Goal: Task Accomplishment & Management: Manage account settings

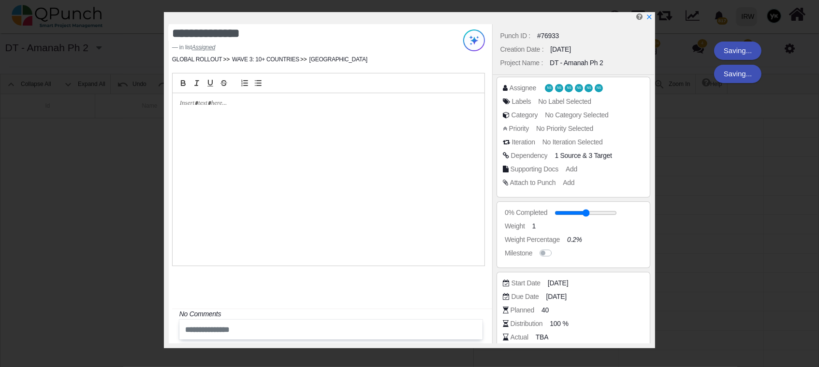
scroll to position [0, 526]
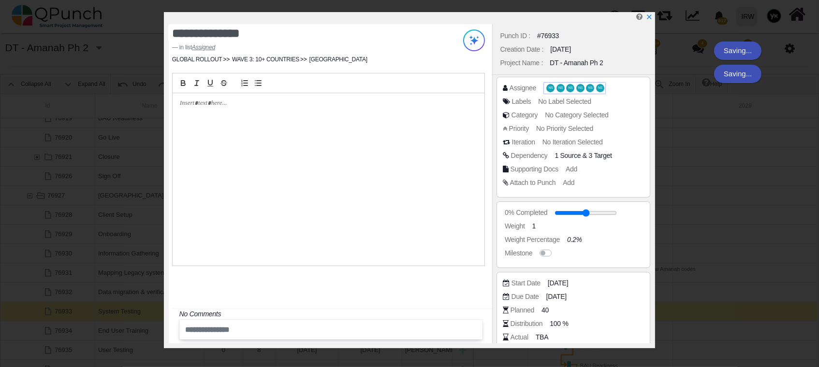
click at [568, 89] on span "NS" at bounding box center [570, 88] width 4 height 3
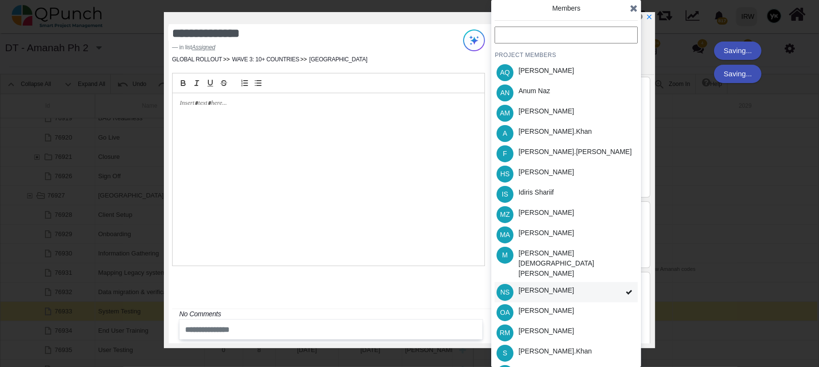
click at [558, 286] on div "[PERSON_NAME]" at bounding box center [546, 291] width 56 height 10
click at [558, 277] on div "PROJECT MEMBERS AQ [PERSON_NAME] AN [PERSON_NAME] AM [PERSON_NAME] A [PERSON_NA…" at bounding box center [565, 226] width 143 height 398
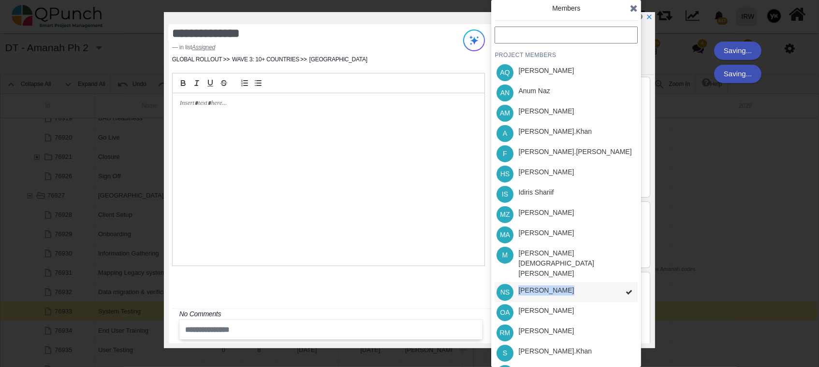
click at [558, 277] on div "PROJECT MEMBERS AQ [PERSON_NAME] AN [PERSON_NAME] AM [PERSON_NAME] A [PERSON_NA…" at bounding box center [565, 226] width 143 height 398
click at [563, 286] on div "[PERSON_NAME]" at bounding box center [546, 291] width 56 height 10
click at [563, 273] on div "PROJECT MEMBERS AQ [PERSON_NAME] AN [PERSON_NAME] AM [PERSON_NAME] A [PERSON_NA…" at bounding box center [565, 226] width 143 height 398
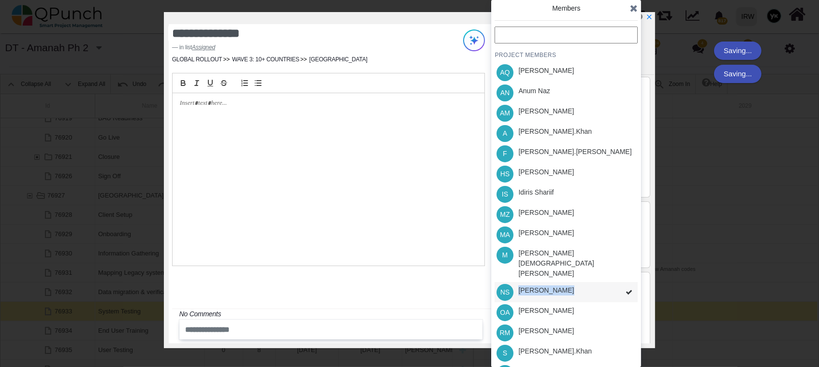
click at [563, 286] on div "[PERSON_NAME]" at bounding box center [546, 291] width 56 height 10
click at [563, 273] on div "PROJECT MEMBERS AQ [PERSON_NAME] AN [PERSON_NAME] AM [PERSON_NAME] A [PERSON_NA…" at bounding box center [565, 226] width 143 height 398
click at [563, 286] on div "[PERSON_NAME]" at bounding box center [546, 291] width 56 height 10
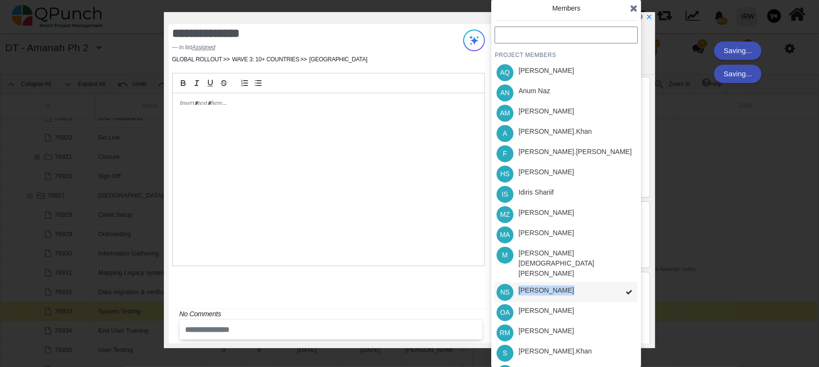
click at [563, 273] on div "PROJECT MEMBERS AQ [PERSON_NAME] AN [PERSON_NAME] AM [PERSON_NAME] A [PERSON_NA…" at bounding box center [565, 226] width 143 height 398
click at [563, 286] on div "[PERSON_NAME]" at bounding box center [546, 291] width 56 height 10
click at [564, 272] on div "PROJECT MEMBERS AQ [PERSON_NAME] AN [PERSON_NAME] AM [PERSON_NAME] A [PERSON_NA…" at bounding box center [565, 226] width 143 height 398
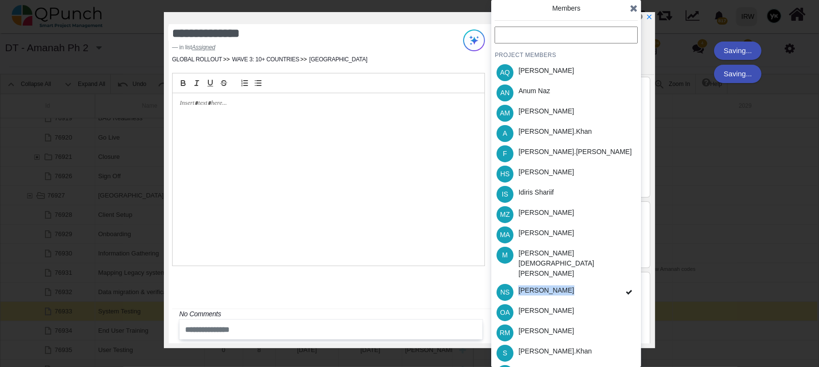
click at [564, 272] on div "PROJECT MEMBERS AQ [PERSON_NAME] AN [PERSON_NAME] AM [PERSON_NAME] A [PERSON_NA…" at bounding box center [565, 226] width 143 height 398
click at [595, 282] on div "NS [PERSON_NAME]" at bounding box center [565, 292] width 143 height 20
click at [595, 271] on div "PROJECT MEMBERS AQ [PERSON_NAME] AN [PERSON_NAME] AM [PERSON_NAME] A [PERSON_NA…" at bounding box center [565, 226] width 143 height 398
click at [557, 137] on div "[PERSON_NAME].khan" at bounding box center [555, 133] width 80 height 20
click at [557, 175] on div "[PERSON_NAME]" at bounding box center [546, 172] width 56 height 10
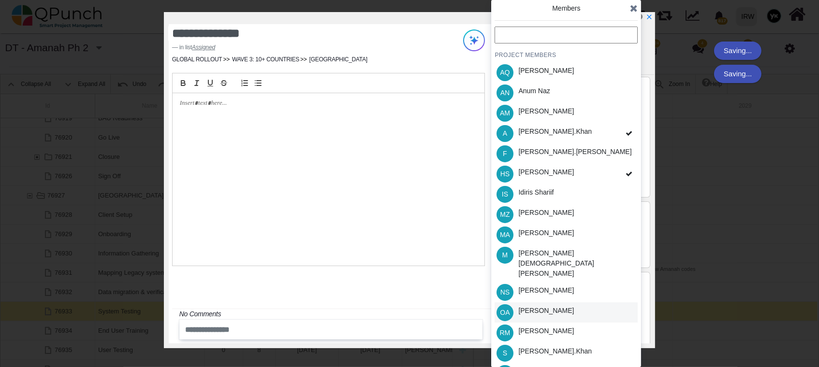
click at [563, 303] on div "OA [PERSON_NAME]" at bounding box center [565, 313] width 143 height 20
click at [553, 347] on div "[PERSON_NAME].khan" at bounding box center [554, 352] width 73 height 10
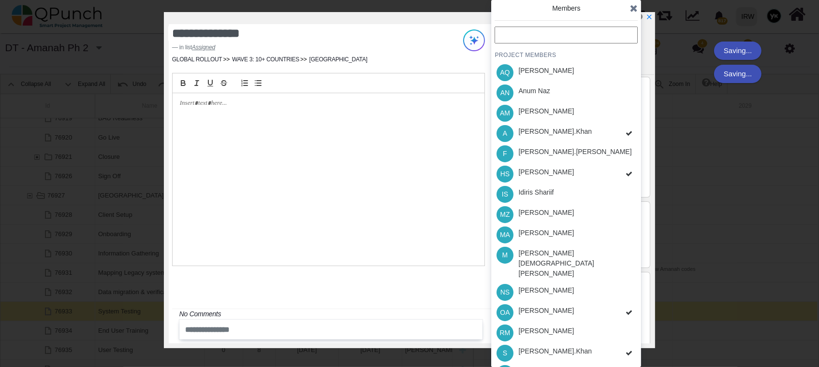
click at [554, 350] on div "PROJECT MEMBERS AQ [PERSON_NAME] AN [PERSON_NAME] AM [PERSON_NAME] A [PERSON_NA…" at bounding box center [565, 226] width 143 height 398
click at [554, 367] on div "[PERSON_NAME]" at bounding box center [546, 372] width 56 height 10
click at [631, 3] on span at bounding box center [634, 8] width 8 height 14
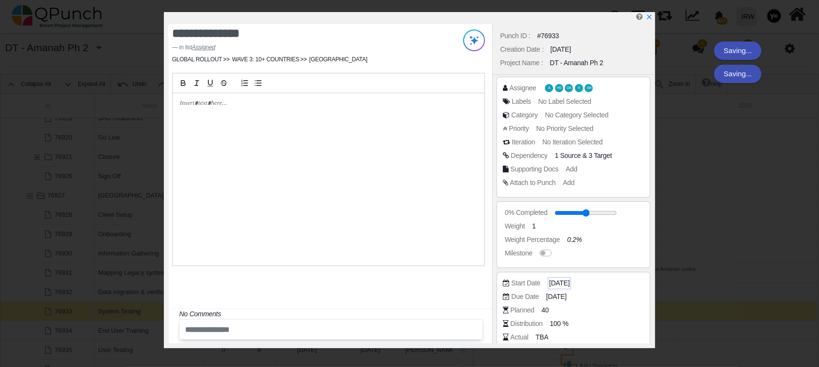
click at [555, 285] on span "[DATE]" at bounding box center [559, 283] width 20 height 10
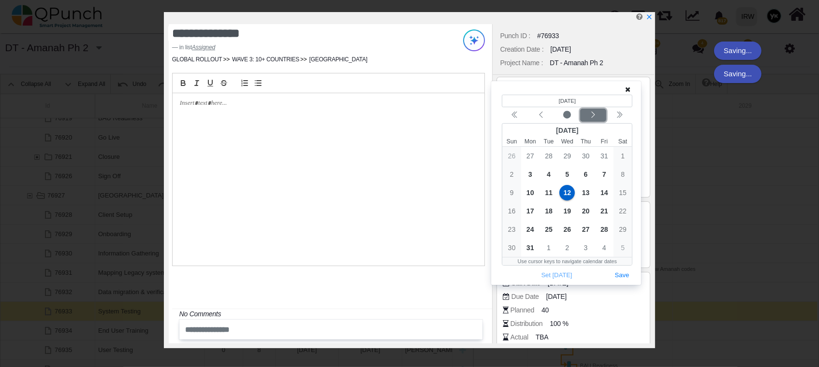
click at [598, 112] on div "Next month" at bounding box center [593, 116] width 23 height 10
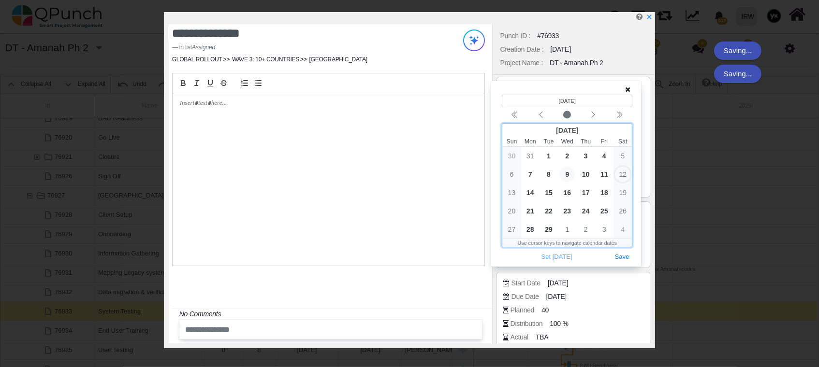
click at [567, 172] on span "9" at bounding box center [566, 174] width 15 height 15
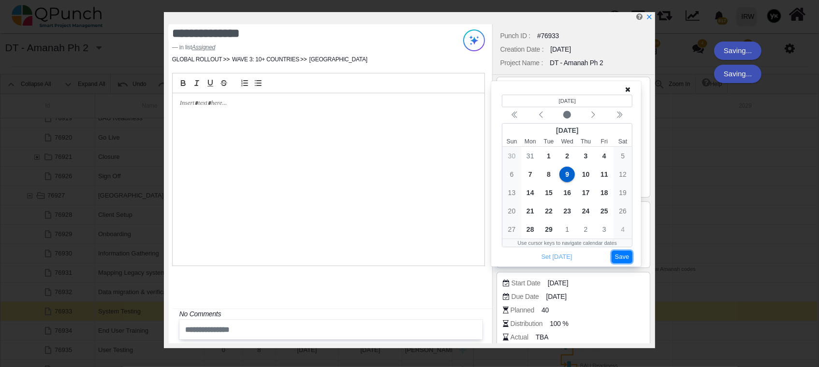
click at [623, 259] on button "Save" at bounding box center [621, 257] width 21 height 13
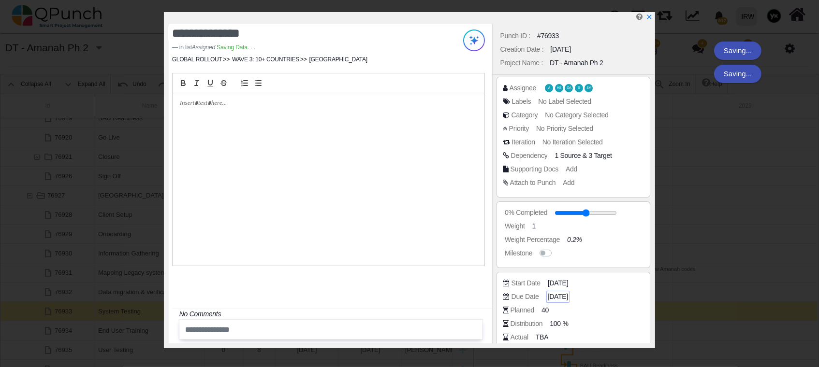
click at [564, 292] on span "[DATE]" at bounding box center [558, 297] width 20 height 10
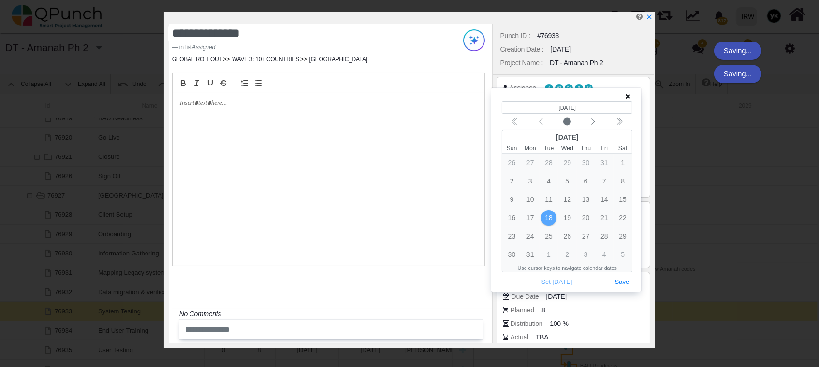
click at [588, 115] on div "(Selected date) [DATE] [DATE] Sun Mon Tue Wed Thu Fri Sat 26 27 28 29 30 31 1 2…" at bounding box center [567, 194] width 130 height 187
click at [590, 118] on icon "chevron left" at bounding box center [593, 122] width 8 height 8
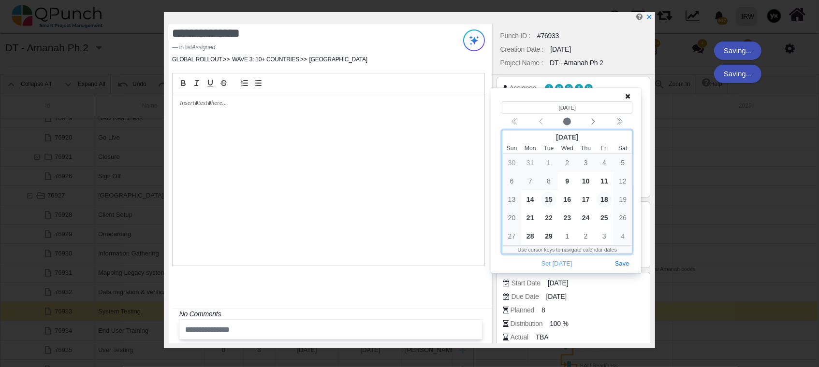
click at [552, 197] on span "15" at bounding box center [548, 199] width 15 height 15
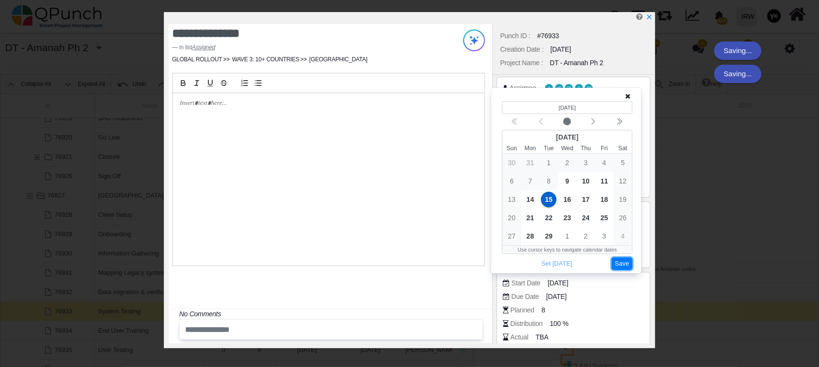
click at [618, 261] on button "Save" at bounding box center [621, 264] width 21 height 13
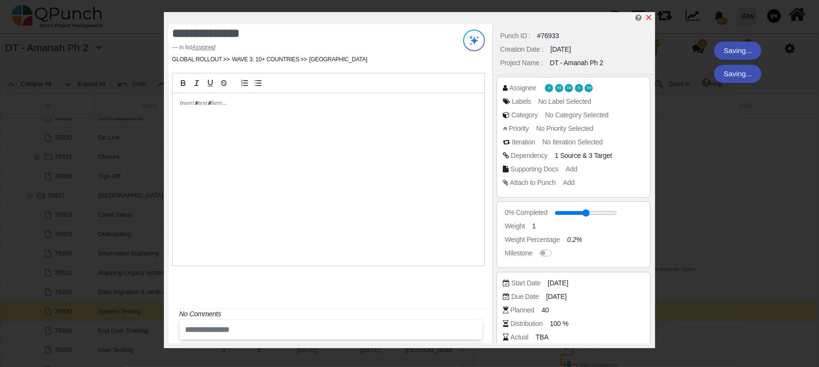
click at [648, 16] on icon "x" at bounding box center [648, 17] width 5 height 5
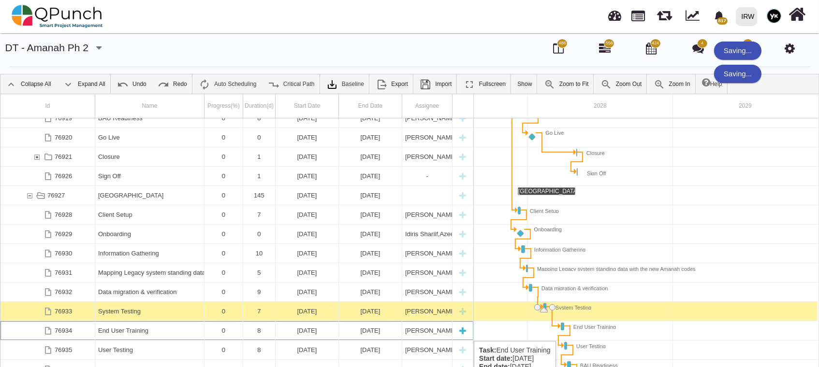
click at [192, 331] on div "End User Training" at bounding box center [149, 330] width 103 height 19
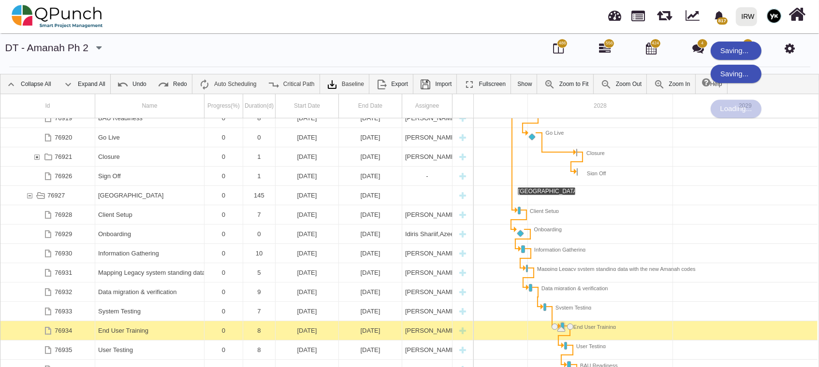
click at [192, 331] on div "End User Training" at bounding box center [149, 330] width 103 height 19
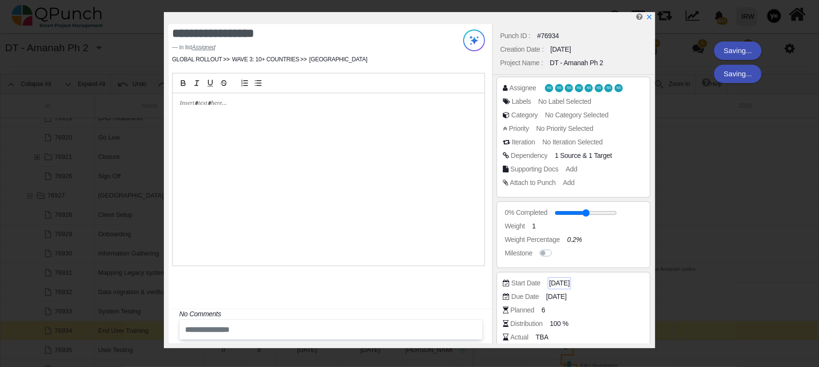
click at [568, 283] on span "[DATE]" at bounding box center [559, 283] width 20 height 10
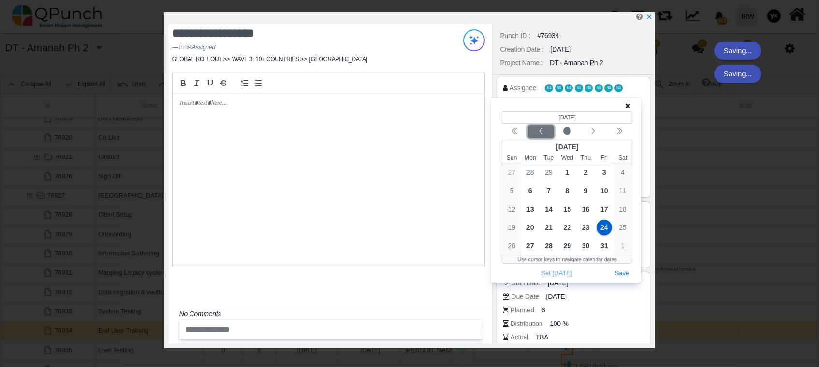
click at [544, 128] on icon "chevron left" at bounding box center [541, 132] width 8 height 8
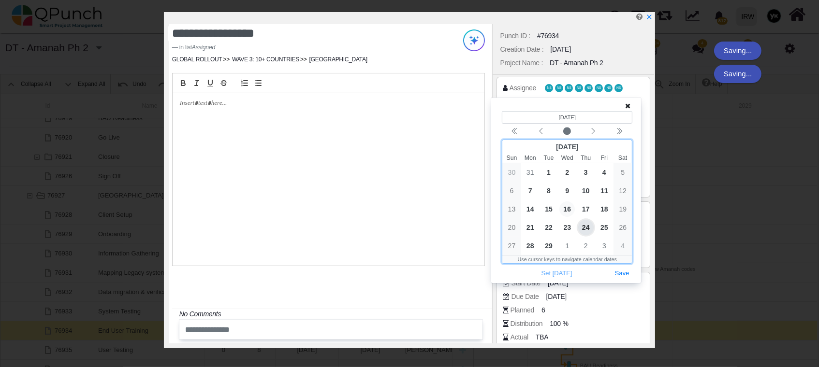
click at [568, 204] on span "16" at bounding box center [566, 209] width 15 height 15
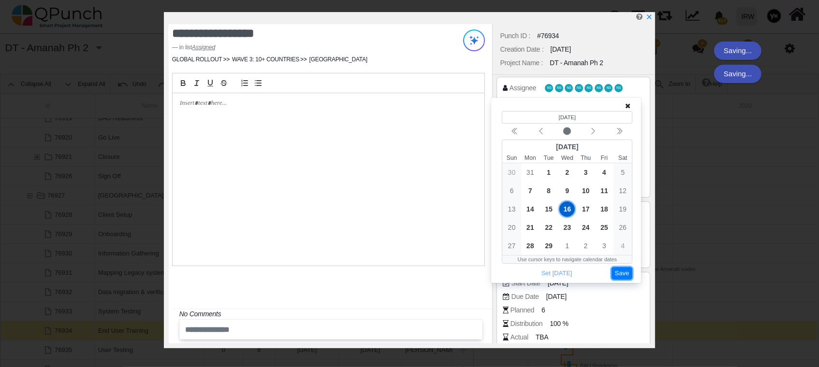
click at [617, 268] on button "Save" at bounding box center [621, 273] width 21 height 13
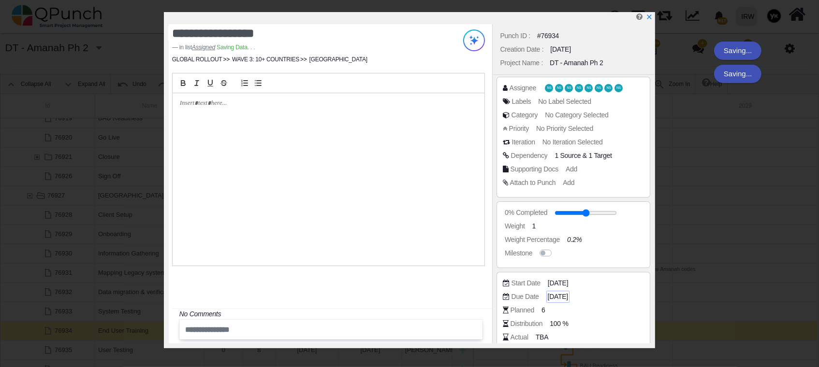
click at [568, 294] on span "[DATE]" at bounding box center [558, 297] width 20 height 10
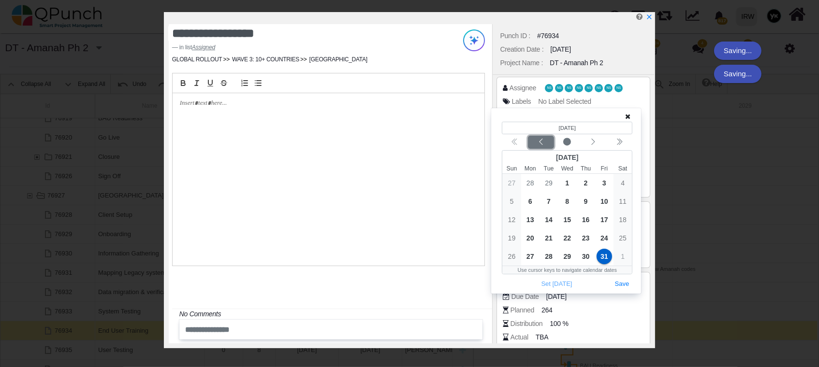
click at [538, 144] on icon "chevron left" at bounding box center [541, 142] width 8 height 8
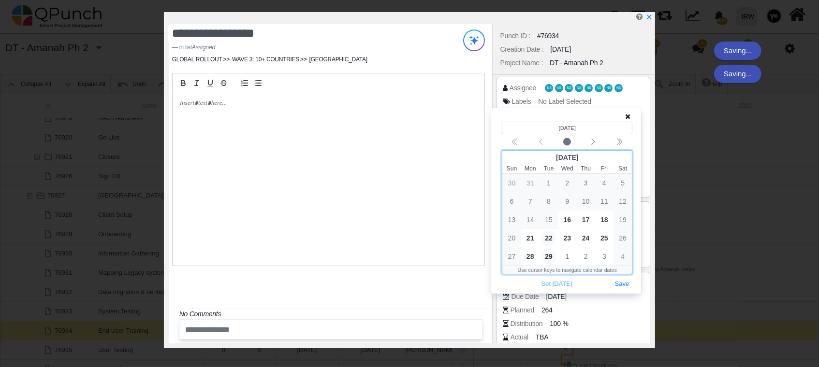
click at [549, 236] on span "22" at bounding box center [548, 238] width 15 height 15
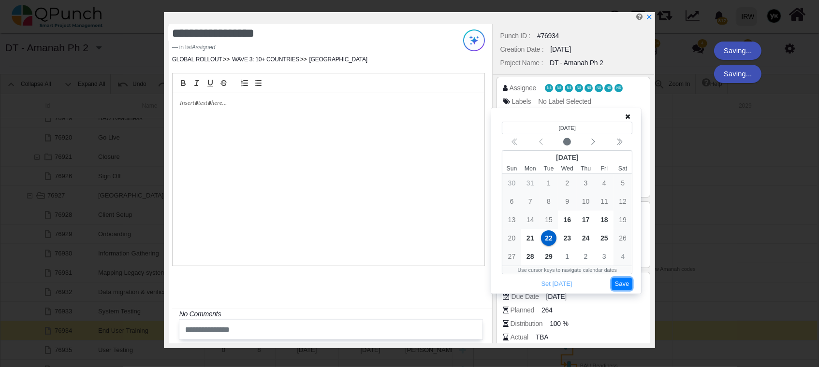
click at [616, 284] on button "Save" at bounding box center [621, 284] width 21 height 13
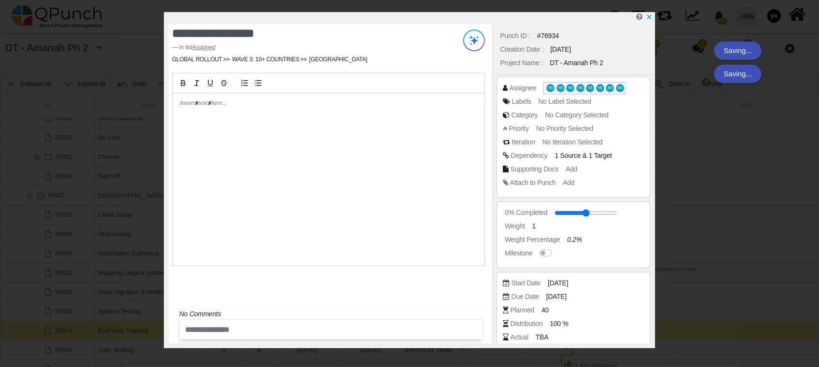
click at [591, 85] on span "NS" at bounding box center [590, 88] width 8 height 8
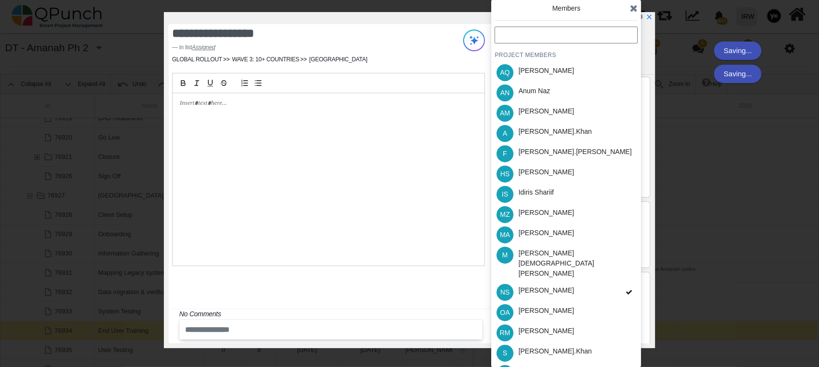
click at [591, 282] on div "NS [PERSON_NAME]" at bounding box center [565, 292] width 143 height 20
click at [591, 270] on div "PROJECT MEMBERS AQ [PERSON_NAME] AN [PERSON_NAME] AM [PERSON_NAME] A [PERSON_NA…" at bounding box center [565, 226] width 143 height 398
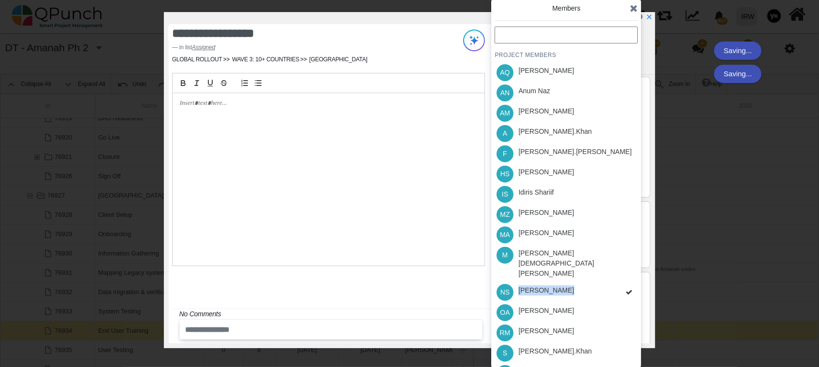
click at [591, 270] on div "PROJECT MEMBERS AQ [PERSON_NAME] AN [PERSON_NAME] AM [PERSON_NAME] A [PERSON_NA…" at bounding box center [565, 226] width 143 height 398
click at [595, 282] on div "NS [PERSON_NAME]" at bounding box center [565, 292] width 143 height 20
click at [595, 278] on div "PROJECT MEMBERS AQ [PERSON_NAME] AN [PERSON_NAME] AM [PERSON_NAME] A [PERSON_NA…" at bounding box center [565, 226] width 143 height 398
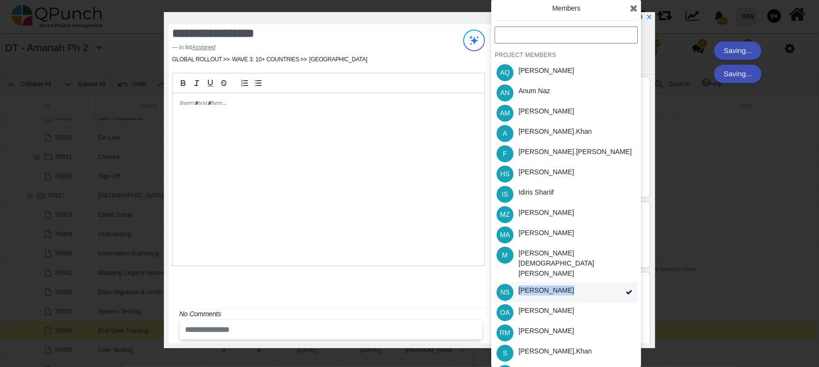
click at [595, 282] on div "NS [PERSON_NAME]" at bounding box center [565, 292] width 143 height 20
click at [595, 278] on div "PROJECT MEMBERS AQ [PERSON_NAME] AN [PERSON_NAME] AM [PERSON_NAME] A [PERSON_NA…" at bounding box center [565, 226] width 143 height 398
click at [595, 282] on div "NS [PERSON_NAME]" at bounding box center [565, 292] width 143 height 20
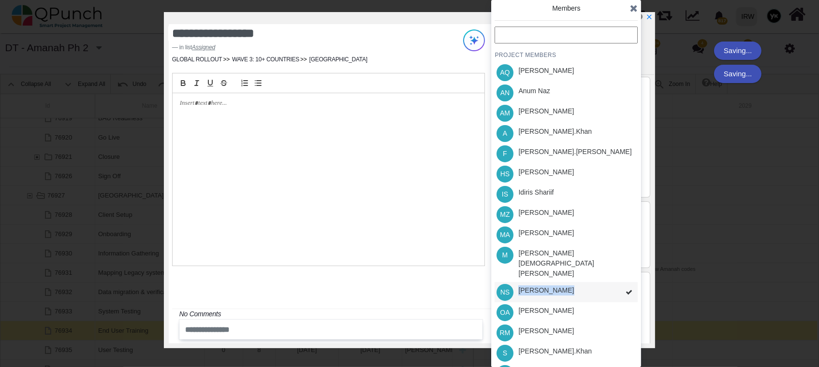
click at [595, 278] on div "PROJECT MEMBERS AQ [PERSON_NAME] AN [PERSON_NAME] AM [PERSON_NAME] A [PERSON_NA…" at bounding box center [565, 226] width 143 height 398
click at [595, 282] on div "NS [PERSON_NAME]" at bounding box center [565, 292] width 143 height 20
click at [595, 278] on div "PROJECT MEMBERS AQ [PERSON_NAME] AN [PERSON_NAME] AM [PERSON_NAME] A [PERSON_NA…" at bounding box center [565, 226] width 143 height 398
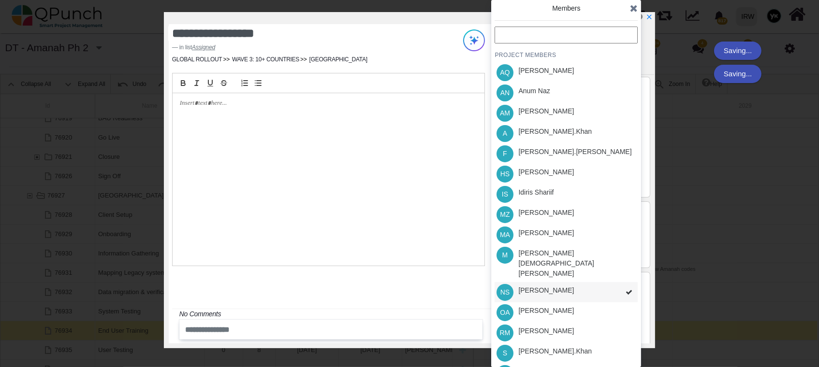
click at [595, 278] on div "PROJECT MEMBERS AQ [PERSON_NAME] AN [PERSON_NAME] AM [PERSON_NAME] A [PERSON_NA…" at bounding box center [565, 226] width 143 height 398
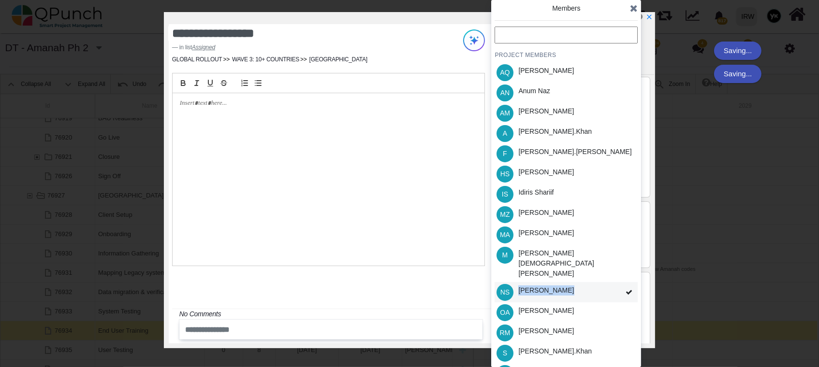
click at [595, 278] on div "PROJECT MEMBERS AQ [PERSON_NAME] AN [PERSON_NAME] AM [PERSON_NAME] A [PERSON_NA…" at bounding box center [565, 226] width 143 height 398
click at [595, 282] on div "NS [PERSON_NAME]" at bounding box center [565, 292] width 143 height 20
click at [595, 278] on div "PROJECT MEMBERS AQ [PERSON_NAME] AN [PERSON_NAME] AM [PERSON_NAME] A [PERSON_NA…" at bounding box center [565, 226] width 143 height 398
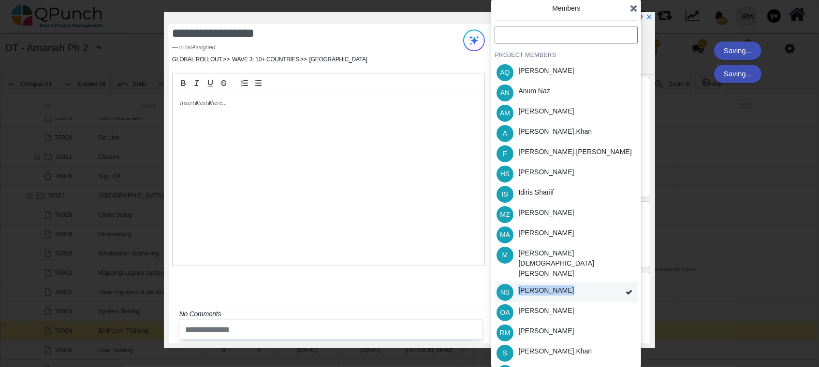
click at [595, 282] on div "NS [PERSON_NAME]" at bounding box center [565, 292] width 143 height 20
click at [595, 278] on div "PROJECT MEMBERS AQ [PERSON_NAME] AN [PERSON_NAME] AM [PERSON_NAME] A [PERSON_NA…" at bounding box center [565, 226] width 143 height 398
click at [595, 282] on div "NS [PERSON_NAME]" at bounding box center [565, 292] width 143 height 20
click at [595, 278] on div "PROJECT MEMBERS AQ [PERSON_NAME] AN [PERSON_NAME] AM [PERSON_NAME] A [PERSON_NA…" at bounding box center [565, 226] width 143 height 398
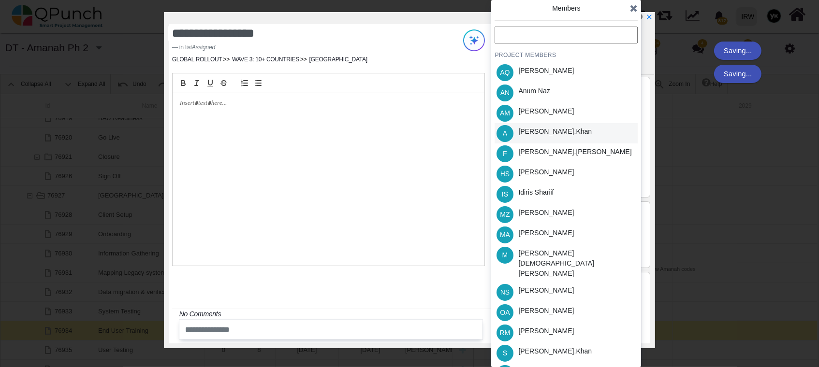
click at [543, 134] on div "[PERSON_NAME].khan" at bounding box center [554, 132] width 73 height 10
click at [557, 170] on div "[PERSON_NAME]" at bounding box center [546, 172] width 56 height 10
click at [560, 343] on div "[PERSON_NAME].khan" at bounding box center [555, 353] width 80 height 20
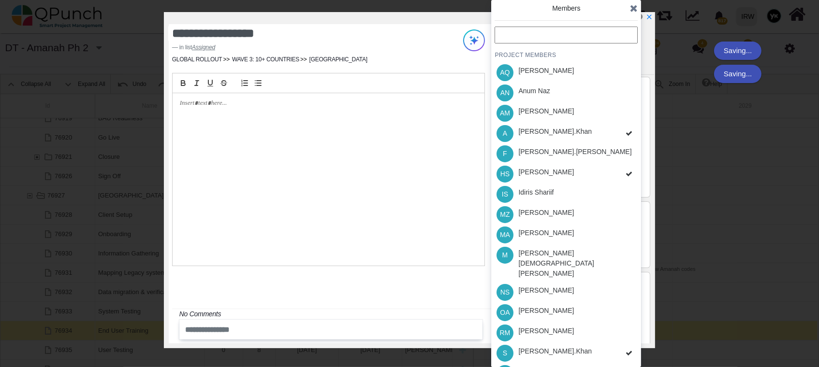
click at [562, 351] on div "PROJECT MEMBERS AQ [PERSON_NAME] AN [PERSON_NAME] AM [PERSON_NAME] A [PERSON_NA…" at bounding box center [565, 226] width 143 height 398
click at [562, 367] on div "[PERSON_NAME]" at bounding box center [546, 372] width 56 height 10
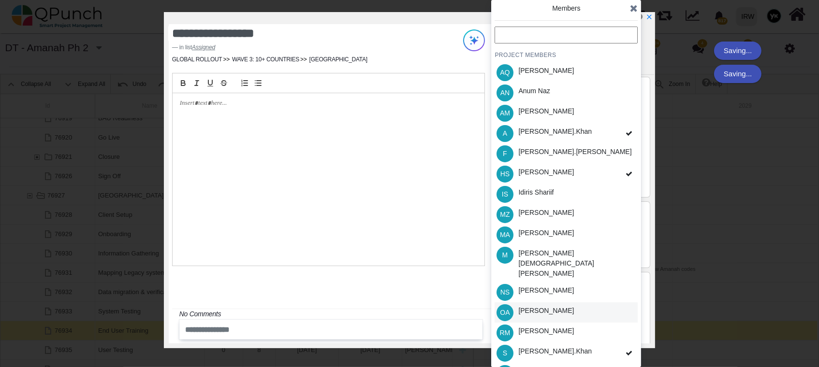
click at [573, 303] on div "OA [PERSON_NAME]" at bounding box center [565, 313] width 143 height 20
click at [647, 16] on icon "x" at bounding box center [648, 17] width 5 height 5
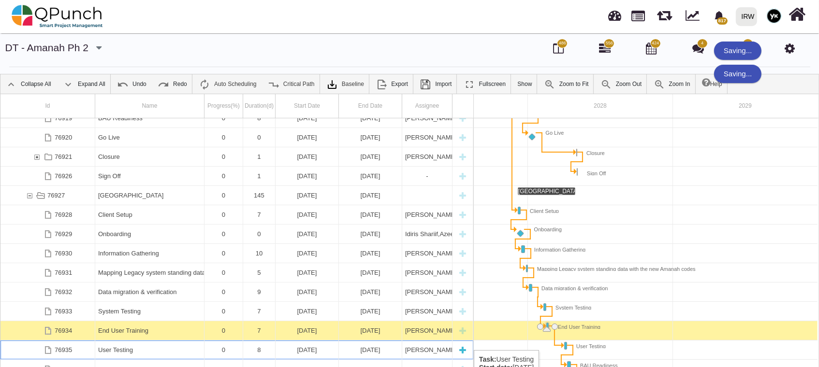
click at [246, 349] on div "8" at bounding box center [259, 350] width 26 height 19
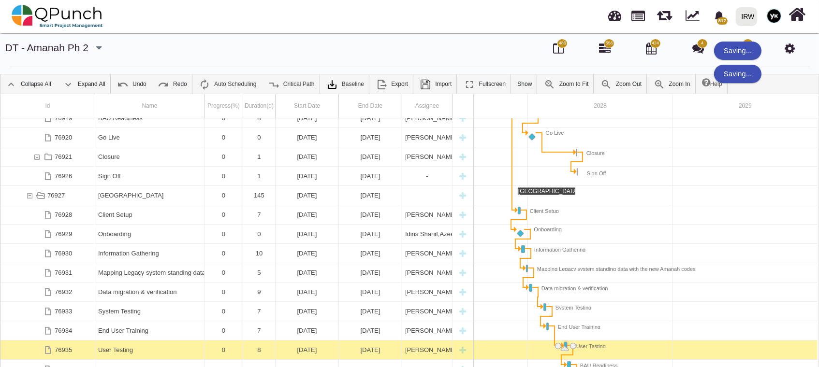
click at [246, 349] on div "8" at bounding box center [259, 350] width 26 height 19
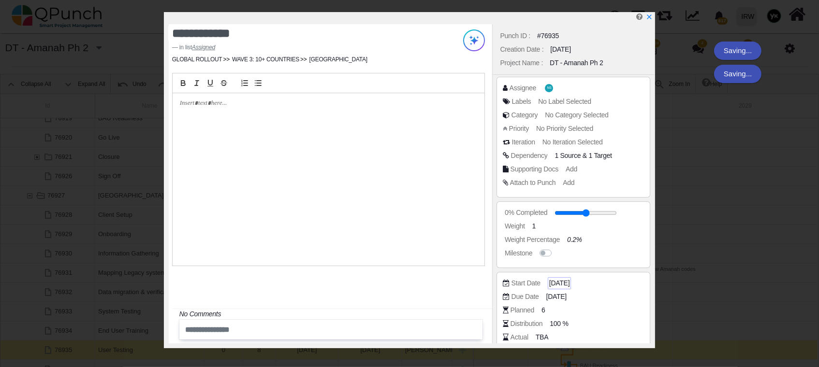
click at [568, 278] on span "[DATE]" at bounding box center [559, 283] width 20 height 10
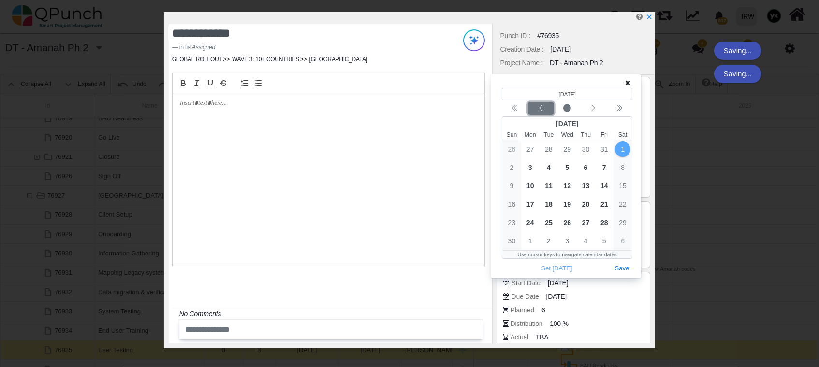
click at [544, 110] on icon "chevron left" at bounding box center [541, 108] width 8 height 8
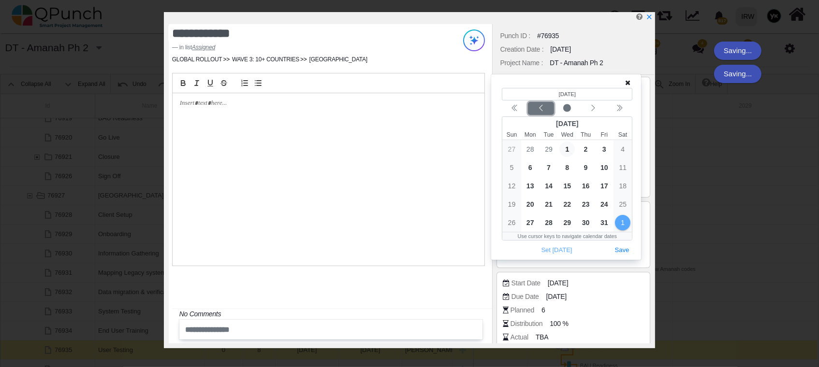
click at [544, 110] on icon "chevron left" at bounding box center [541, 108] width 8 height 8
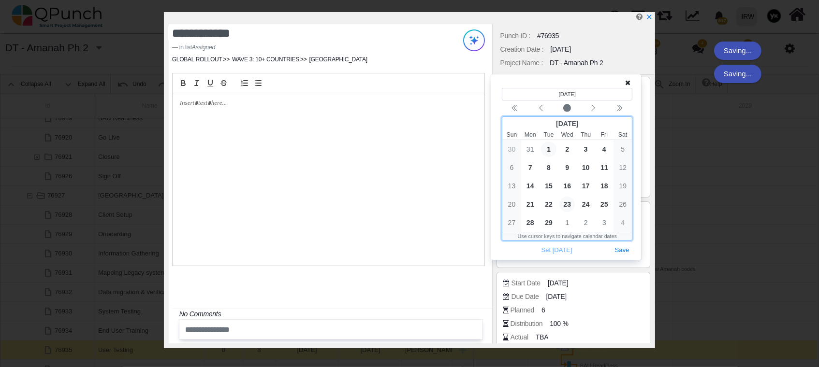
click at [566, 200] on span "23" at bounding box center [566, 204] width 15 height 15
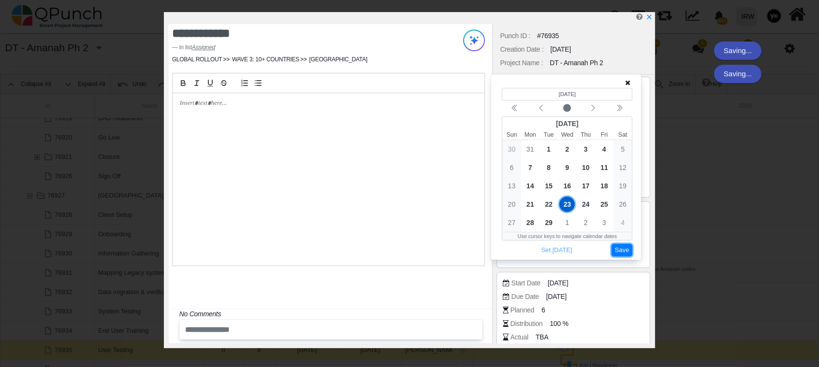
click at [623, 249] on button "Save" at bounding box center [621, 250] width 21 height 13
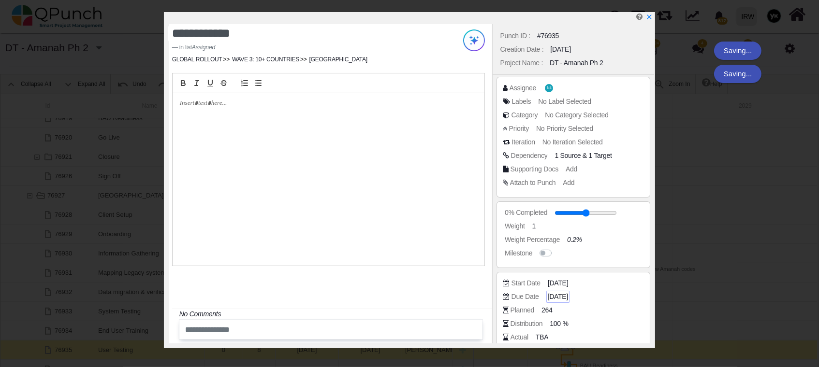
click at [567, 292] on span "[DATE]" at bounding box center [558, 297] width 20 height 10
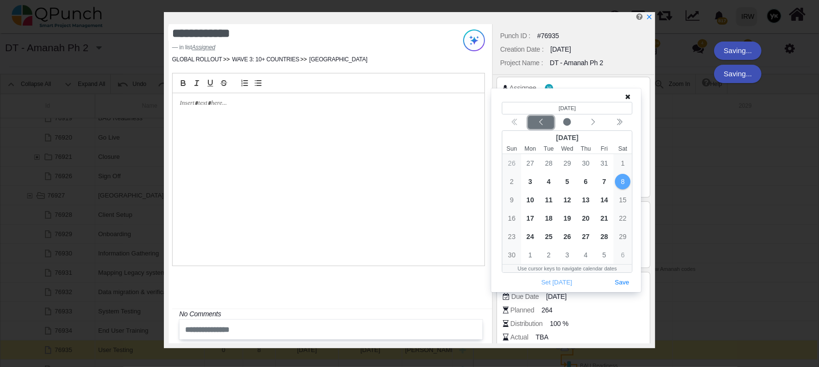
click at [541, 124] on icon "chevron left" at bounding box center [541, 122] width 8 height 8
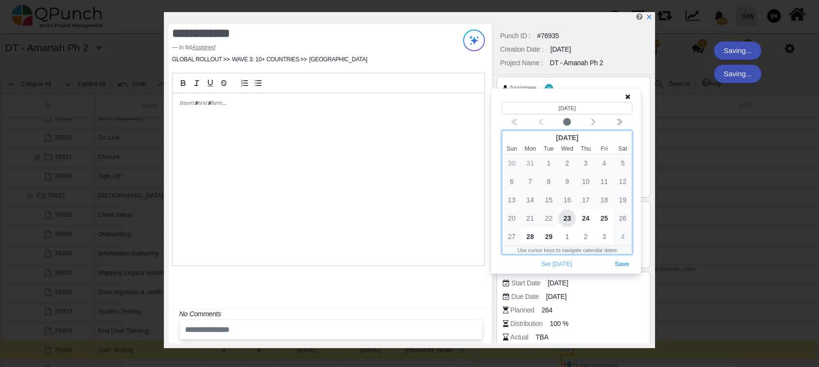
drag, startPoint x: 547, startPoint y: 237, endPoint x: 587, endPoint y: 251, distance: 43.0
click at [546, 237] on span "29" at bounding box center [548, 236] width 15 height 15
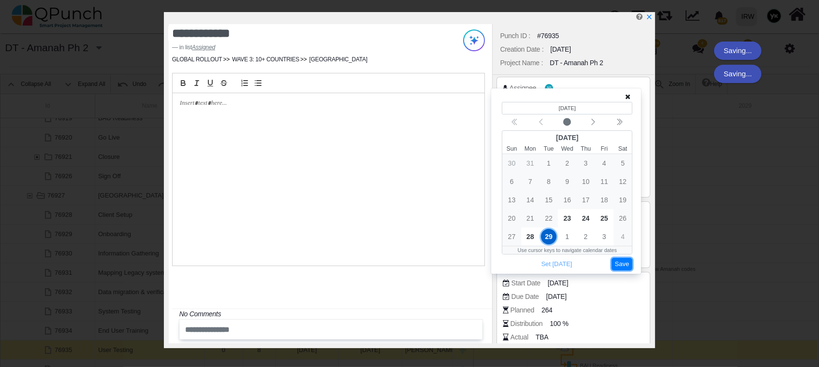
click at [613, 260] on button "Save" at bounding box center [621, 264] width 21 height 13
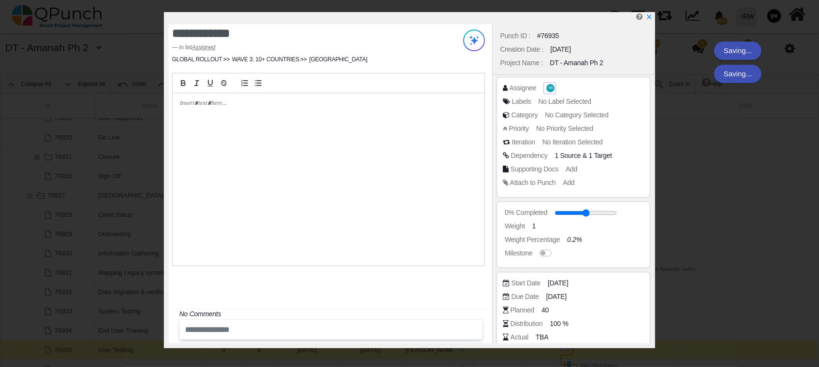
click at [546, 88] on span "NS" at bounding box center [550, 88] width 8 height 8
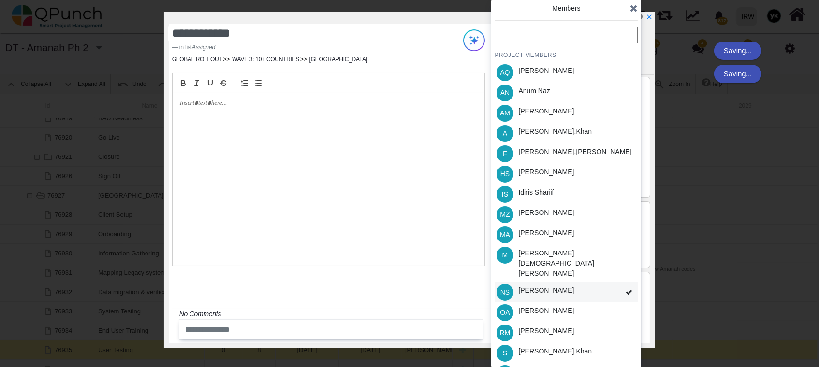
click at [559, 286] on div "[PERSON_NAME]" at bounding box center [546, 291] width 56 height 10
click at [549, 127] on div "[PERSON_NAME].khan" at bounding box center [554, 132] width 73 height 10
click at [548, 193] on div "Idiris Shariif" at bounding box center [535, 193] width 35 height 10
click at [555, 172] on div "[PERSON_NAME]" at bounding box center [546, 172] width 56 height 10
click at [554, 326] on div "[PERSON_NAME]" at bounding box center [546, 331] width 56 height 10
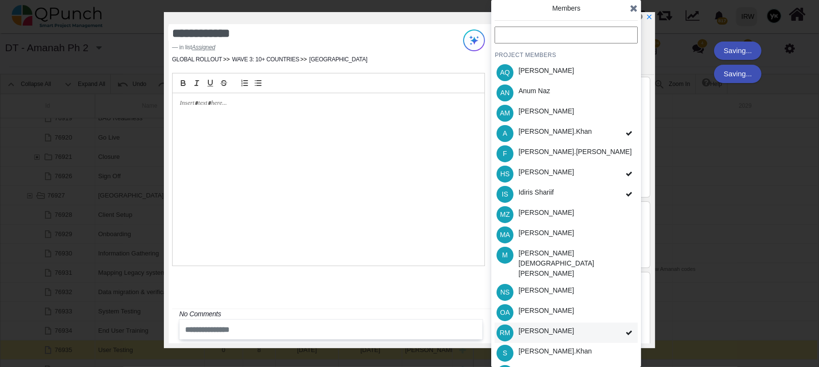
click at [552, 326] on div "[PERSON_NAME]" at bounding box center [546, 331] width 56 height 10
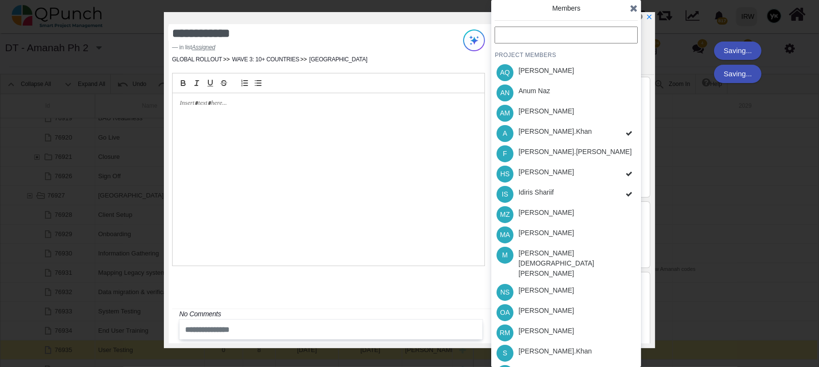
click at [559, 297] on div "PROJECT MEMBERS AQ [PERSON_NAME] AN [PERSON_NAME] AM [PERSON_NAME] A [PERSON_NA…" at bounding box center [565, 226] width 143 height 398
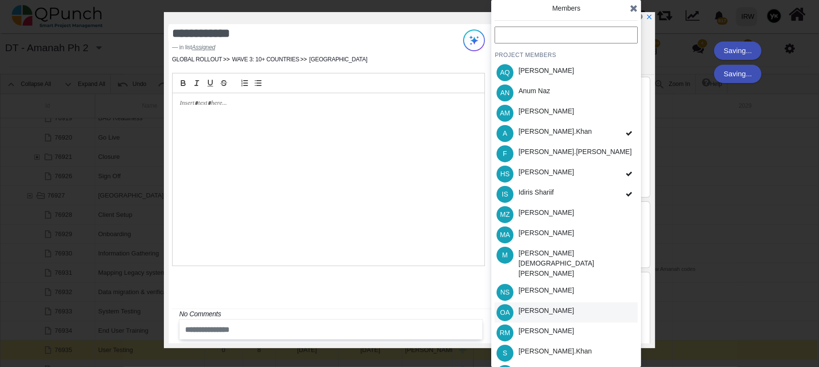
click at [558, 303] on div "OA [PERSON_NAME]" at bounding box center [565, 313] width 143 height 20
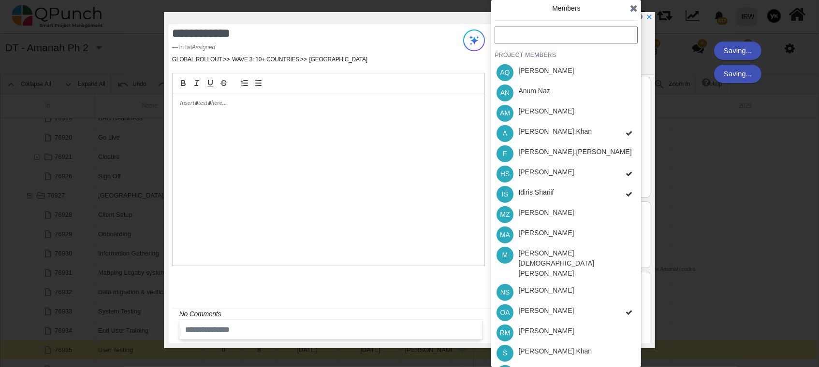
click at [556, 328] on div "PROJECT MEMBERS AQ [PERSON_NAME] AN [PERSON_NAME] AM [PERSON_NAME] A [PERSON_NA…" at bounding box center [565, 226] width 143 height 398
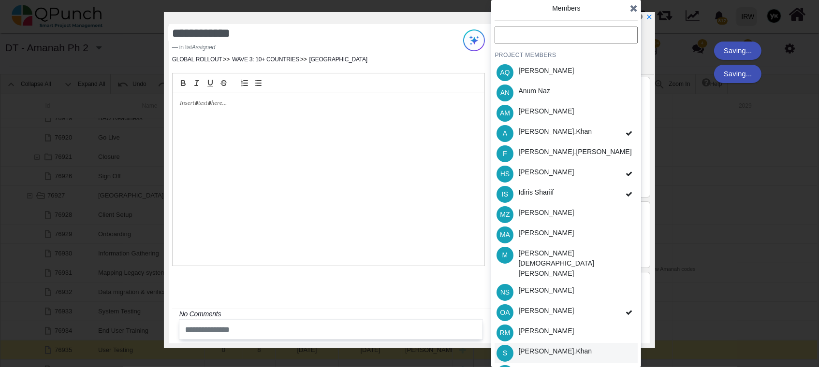
click at [556, 347] on div "[PERSON_NAME].khan" at bounding box center [554, 352] width 73 height 10
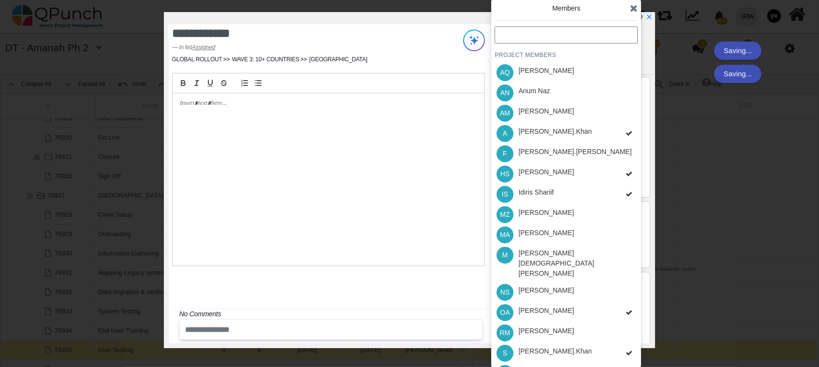
click at [572, 358] on div "PROJECT MEMBERS AQ [PERSON_NAME] AN [PERSON_NAME] AM [PERSON_NAME] A [PERSON_NA…" at bounding box center [565, 226] width 143 height 398
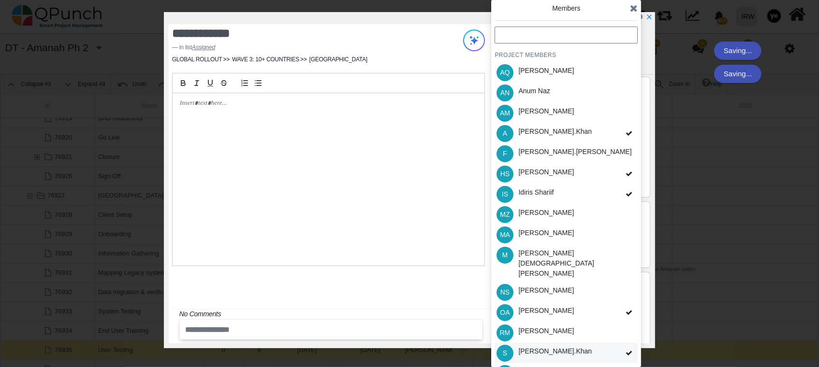
click at [565, 343] on div "S [PERSON_NAME].khan" at bounding box center [565, 353] width 143 height 20
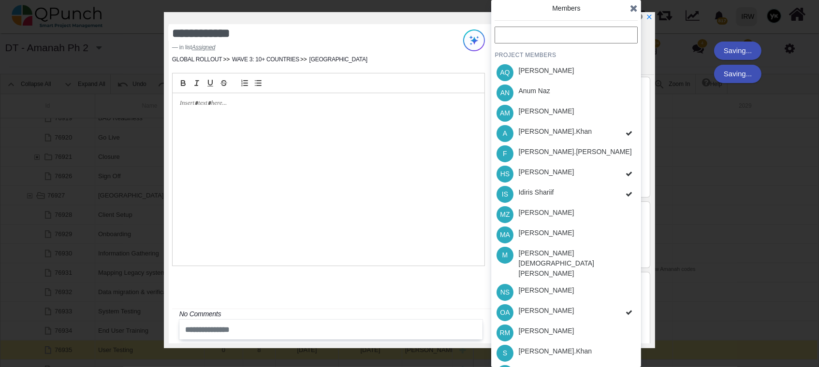
click at [565, 355] on div "PROJECT MEMBERS AQ [PERSON_NAME] AN [PERSON_NAME] AM [PERSON_NAME] A [PERSON_NA…" at bounding box center [565, 226] width 143 height 398
click at [565, 367] on div "[PERSON_NAME]" at bounding box center [546, 372] width 56 height 10
click at [575, 332] on div "PROJECT MEMBERS AQ [PERSON_NAME] AN [PERSON_NAME] AM [PERSON_NAME] A [PERSON_NA…" at bounding box center [565, 226] width 143 height 398
click at [575, 343] on div "S [PERSON_NAME].khan" at bounding box center [565, 353] width 143 height 20
click at [637, 5] on div "Members PROJECT MEMBERS AQ [PERSON_NAME] AN [PERSON_NAME] AM [PERSON_NAME] A [P…" at bounding box center [566, 183] width 150 height 367
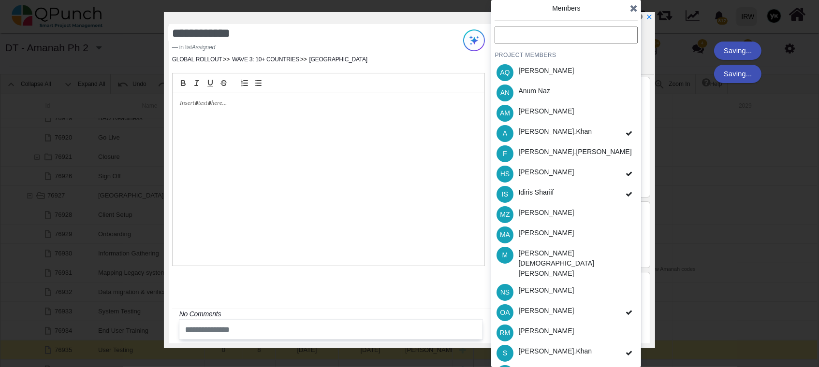
click at [630, 5] on icon at bounding box center [634, 8] width 8 height 10
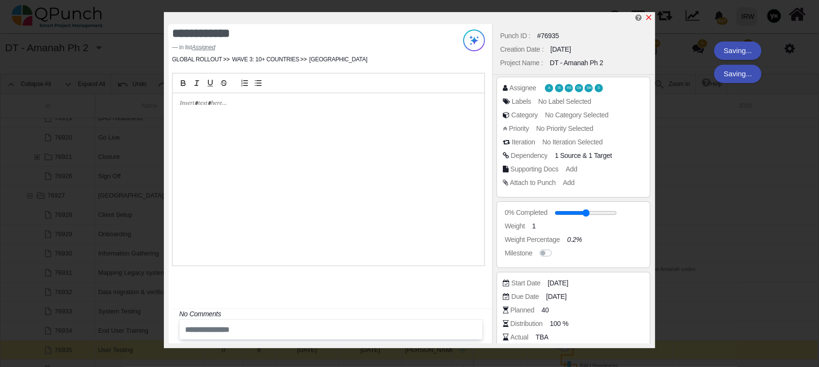
click at [646, 17] on icon "x" at bounding box center [649, 18] width 8 height 8
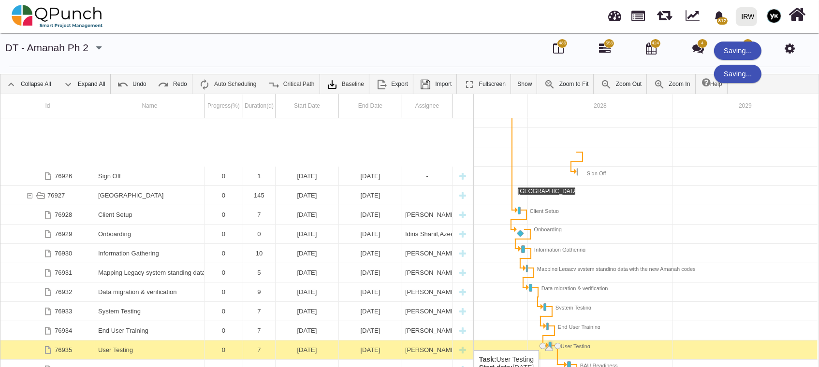
scroll to position [3412, 0]
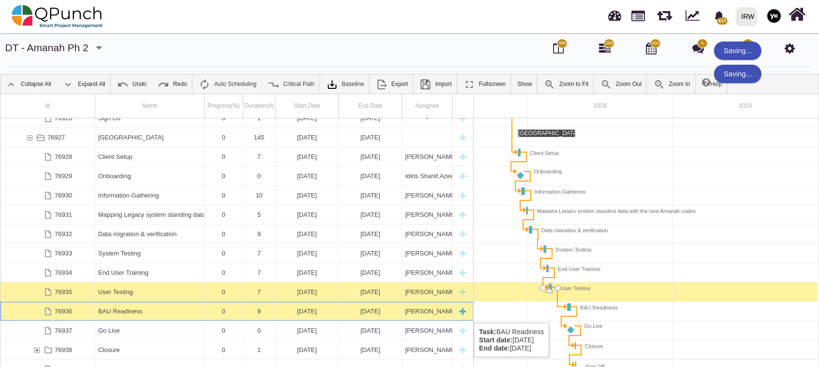
click at [163, 313] on div "BAU Readiness" at bounding box center [149, 311] width 103 height 19
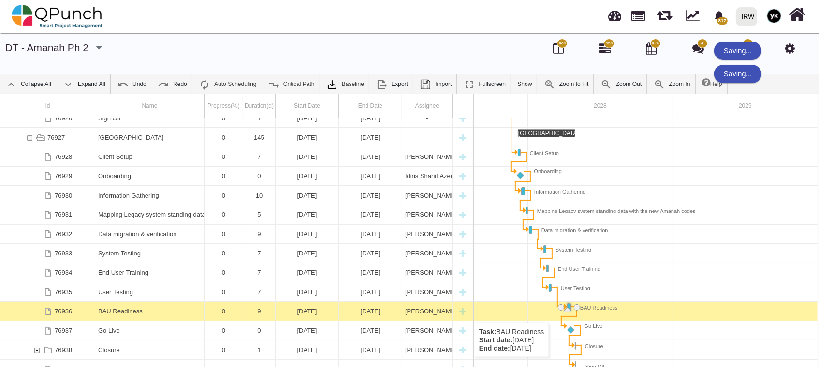
click at [163, 313] on div "BAU Readiness" at bounding box center [149, 311] width 103 height 19
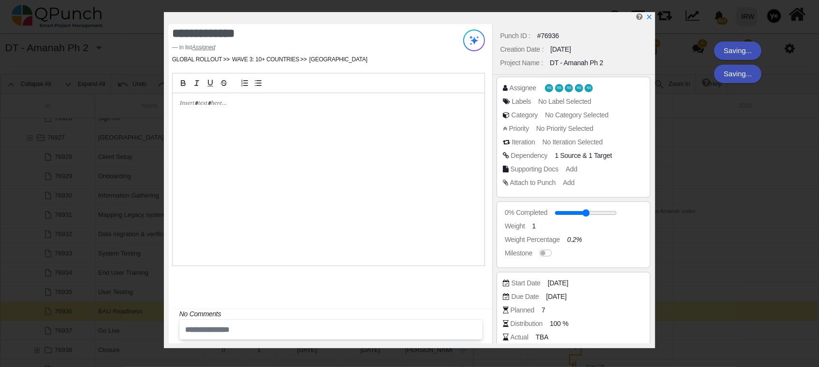
click at [180, 313] on icon "No Comments" at bounding box center [200, 314] width 42 height 8
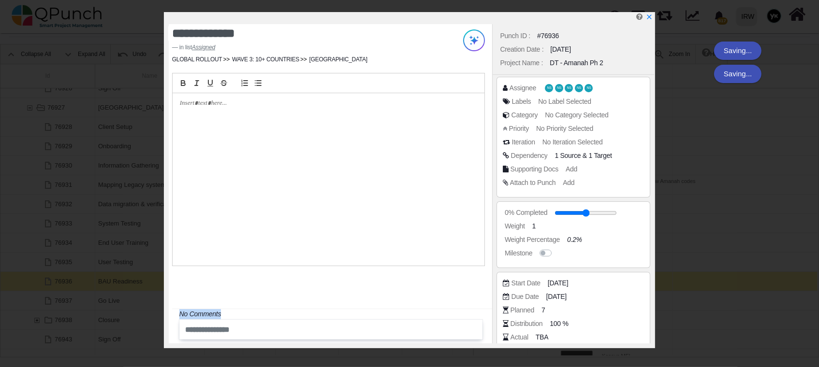
scroll to position [31, 0]
click at [354, 192] on div at bounding box center [329, 179] width 312 height 172
click at [576, 87] on span "NS" at bounding box center [580, 88] width 8 height 8
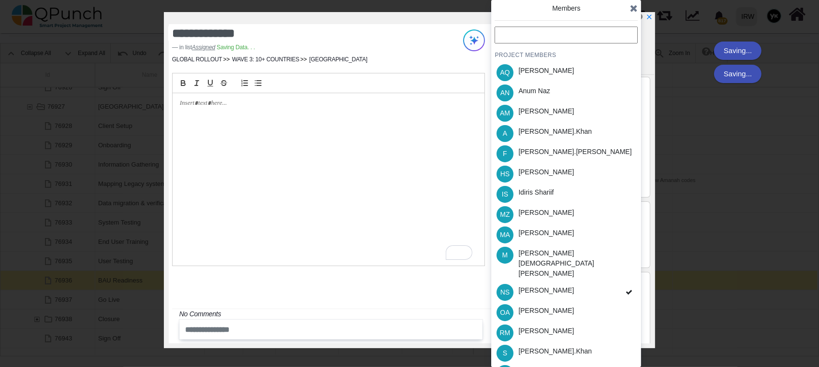
click at [626, 282] on span at bounding box center [628, 292] width 17 height 21
click at [626, 272] on div "PROJECT MEMBERS AQ [PERSON_NAME] AN [PERSON_NAME] AM [PERSON_NAME] A [PERSON_NA…" at bounding box center [565, 226] width 143 height 398
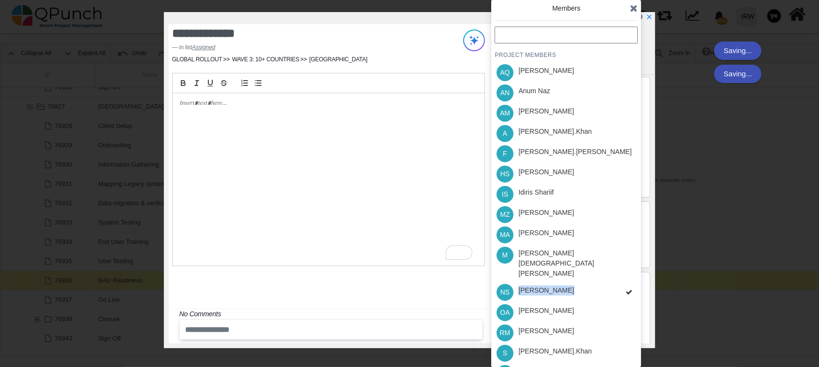
click at [626, 272] on div "PROJECT MEMBERS AQ [PERSON_NAME] AN [PERSON_NAME] AM [PERSON_NAME] A [PERSON_NA…" at bounding box center [565, 226] width 143 height 398
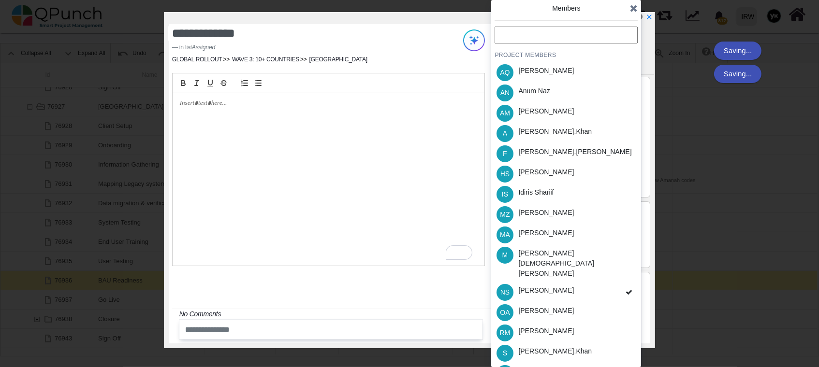
click at [626, 282] on span at bounding box center [628, 292] width 17 height 21
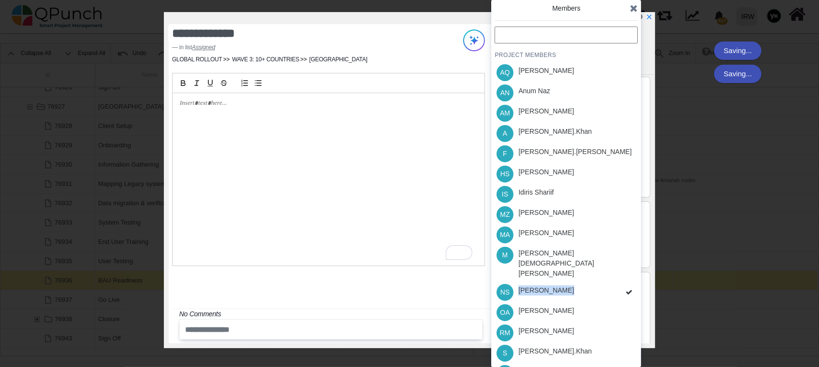
click at [626, 272] on div "PROJECT MEMBERS AQ [PERSON_NAME] AN [PERSON_NAME] AM [PERSON_NAME] A [PERSON_NA…" at bounding box center [565, 226] width 143 height 398
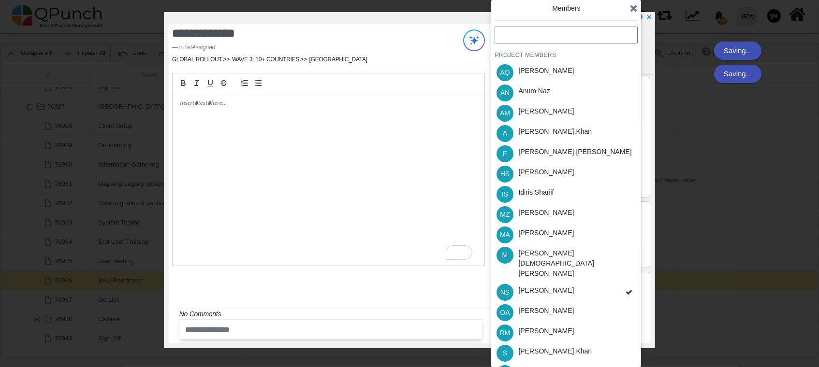
click at [626, 282] on span at bounding box center [628, 292] width 17 height 21
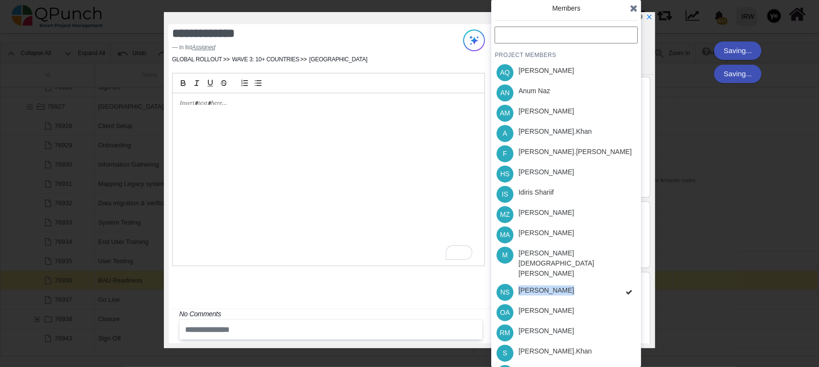
click at [626, 272] on div "PROJECT MEMBERS AQ [PERSON_NAME] AN [PERSON_NAME] AM [PERSON_NAME] A [PERSON_NA…" at bounding box center [565, 226] width 143 height 398
click at [626, 282] on span at bounding box center [628, 292] width 17 height 21
click at [626, 272] on div "PROJECT MEMBERS AQ [PERSON_NAME] AN [PERSON_NAME] AM [PERSON_NAME] A [PERSON_NA…" at bounding box center [565, 226] width 143 height 398
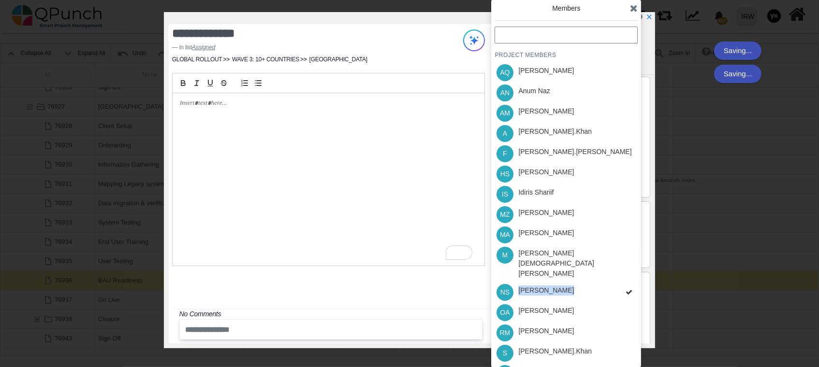
click at [626, 272] on div "PROJECT MEMBERS AQ [PERSON_NAME] AN [PERSON_NAME] AM [PERSON_NAME] A [PERSON_NA…" at bounding box center [565, 226] width 143 height 398
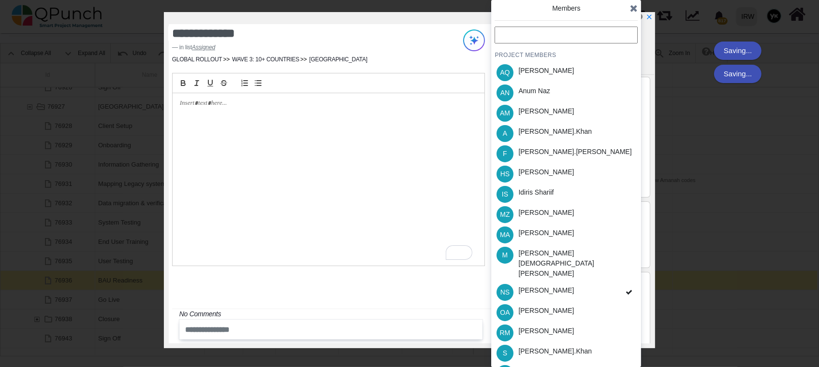
click at [626, 282] on span at bounding box center [628, 292] width 17 height 21
click at [626, 272] on div "PROJECT MEMBERS AQ [PERSON_NAME] AN [PERSON_NAME] AM [PERSON_NAME] A [PERSON_NA…" at bounding box center [565, 226] width 143 height 398
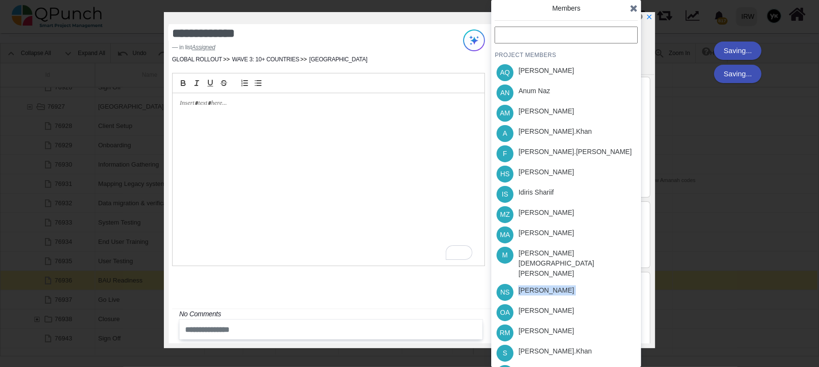
click at [626, 272] on div "PROJECT MEMBERS AQ [PERSON_NAME] AN [PERSON_NAME] AM [PERSON_NAME] A [PERSON_NA…" at bounding box center [565, 226] width 143 height 398
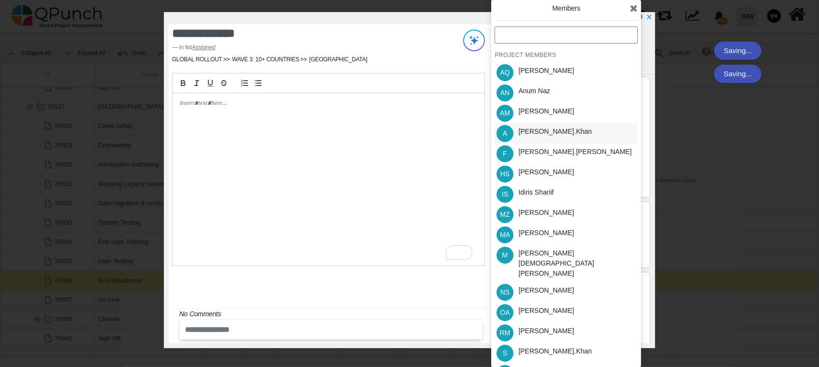
click at [556, 132] on div "[PERSON_NAME].khan" at bounding box center [555, 133] width 80 height 20
click at [551, 191] on div "PROJECT MEMBERS AQ [PERSON_NAME] AN [PERSON_NAME] AM [PERSON_NAME] A [PERSON_NA…" at bounding box center [565, 226] width 143 height 398
click at [551, 191] on div "Idiris Shariif" at bounding box center [535, 193] width 35 height 10
click at [530, 347] on div "[PERSON_NAME].khan" at bounding box center [554, 352] width 73 height 10
click at [545, 349] on div "PROJECT MEMBERS AQ [PERSON_NAME] AN [PERSON_NAME] AM [PERSON_NAME] A [PERSON_NA…" at bounding box center [565, 226] width 143 height 398
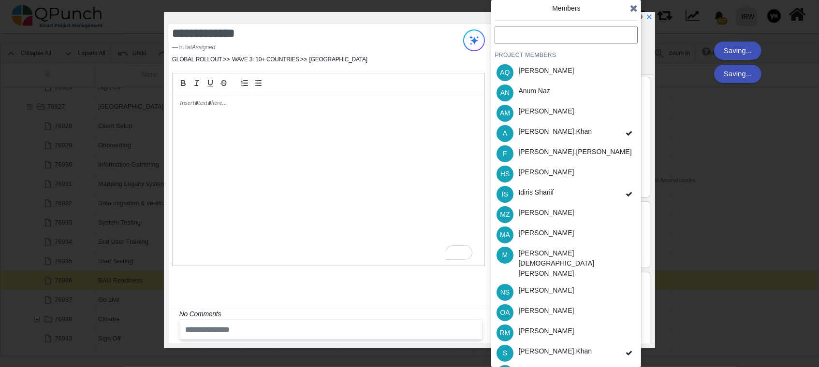
click at [545, 363] on div "[PERSON_NAME]" at bounding box center [546, 373] width 62 height 20
click at [634, 6] on icon at bounding box center [634, 8] width 8 height 10
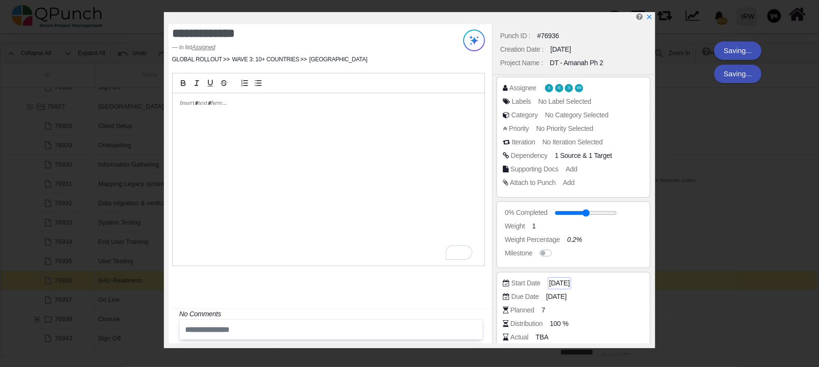
click at [567, 282] on span "[DATE]" at bounding box center [559, 283] width 20 height 10
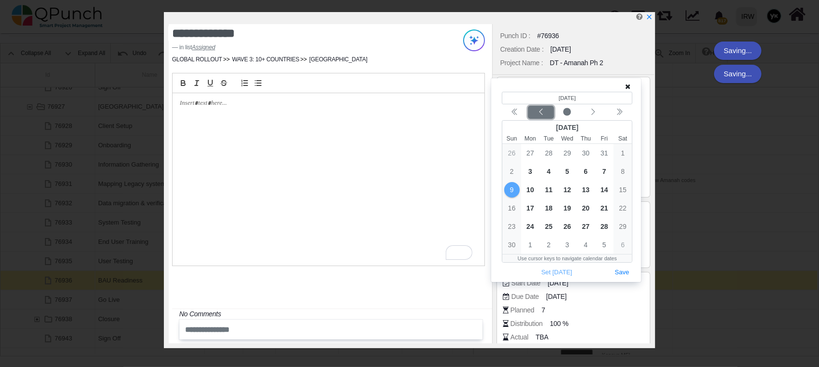
click at [539, 109] on icon "chevron left" at bounding box center [541, 112] width 8 height 8
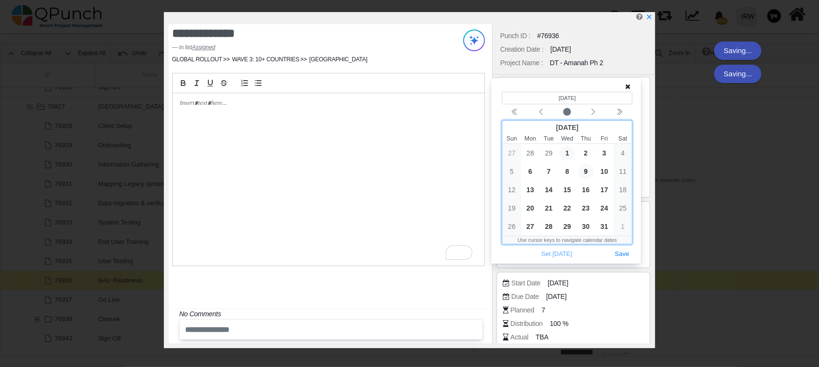
click at [569, 155] on span "1" at bounding box center [566, 152] width 15 height 15
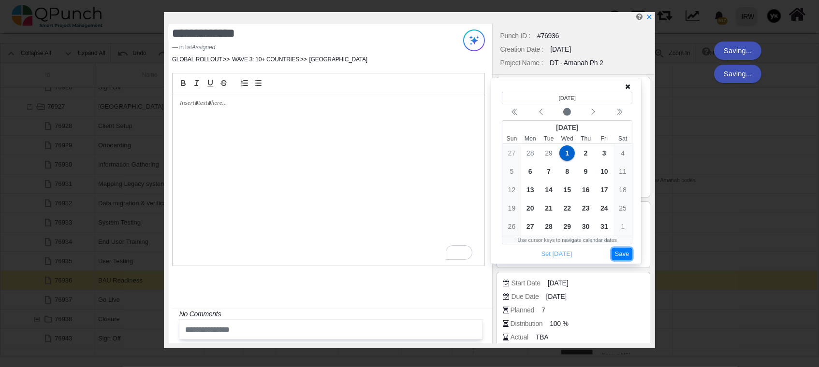
click at [623, 249] on button "Save" at bounding box center [621, 254] width 21 height 13
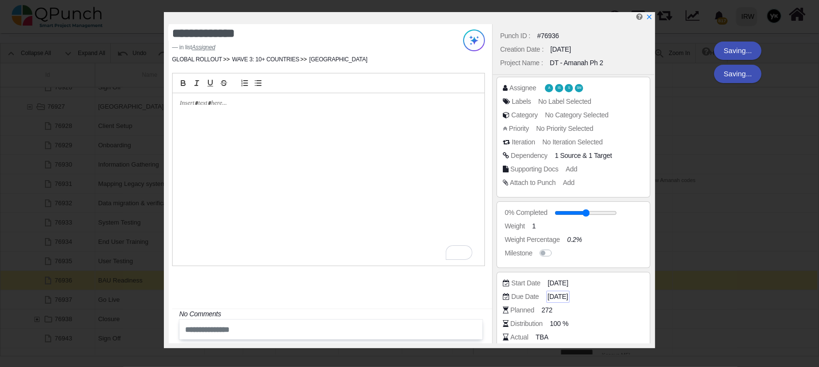
click at [561, 292] on span "[DATE]" at bounding box center [558, 297] width 20 height 10
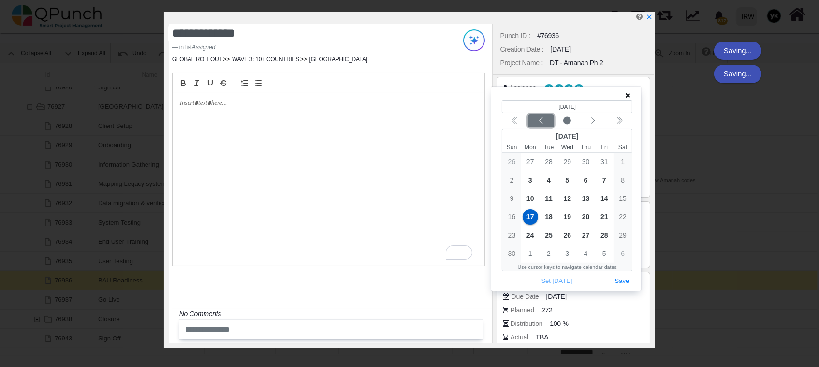
click at [544, 117] on icon "chevron left" at bounding box center [541, 121] width 8 height 8
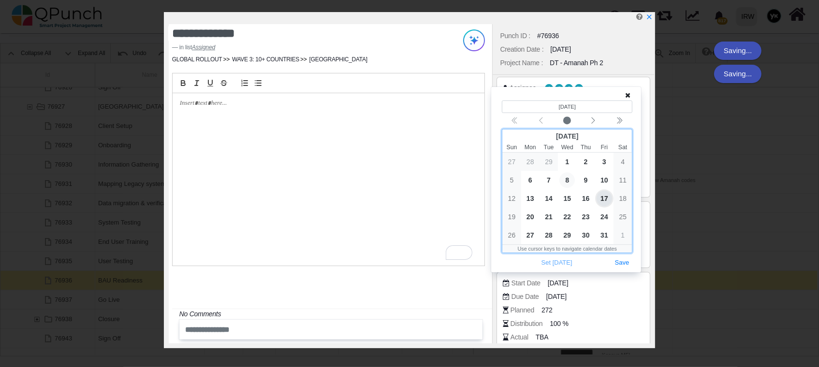
click at [564, 183] on span "8" at bounding box center [566, 180] width 15 height 15
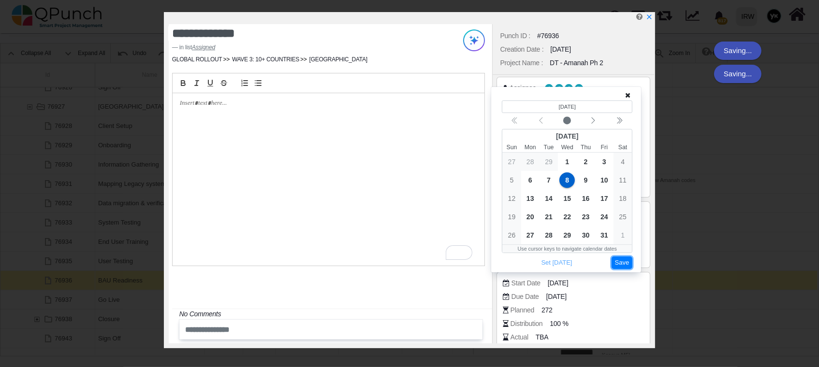
click at [622, 264] on button "Save" at bounding box center [621, 263] width 21 height 13
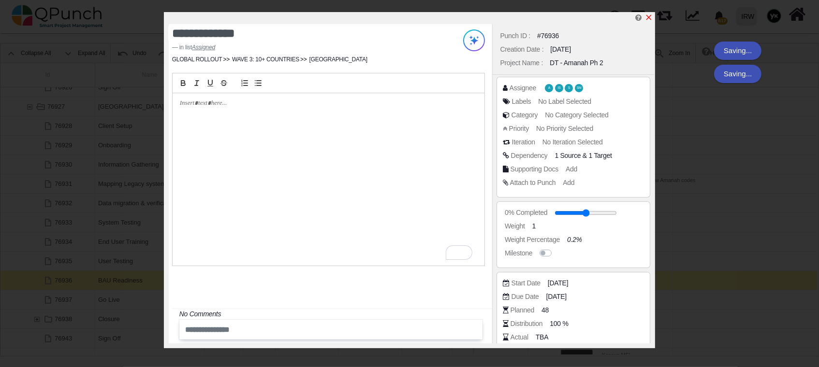
click at [652, 16] on icon "x" at bounding box center [649, 18] width 8 height 8
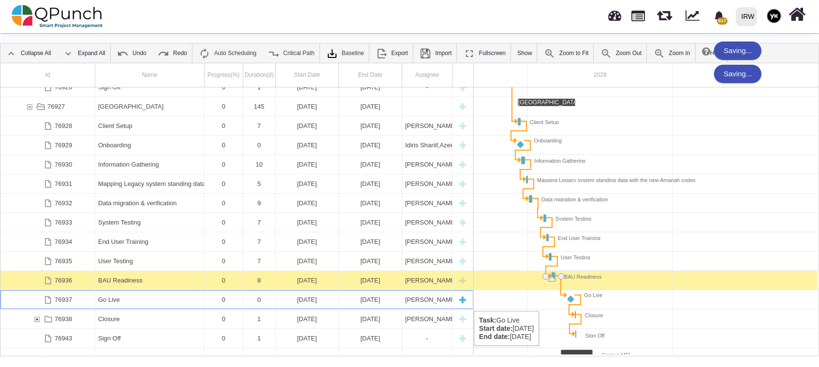
click at [153, 302] on div "Go Live" at bounding box center [149, 299] width 103 height 19
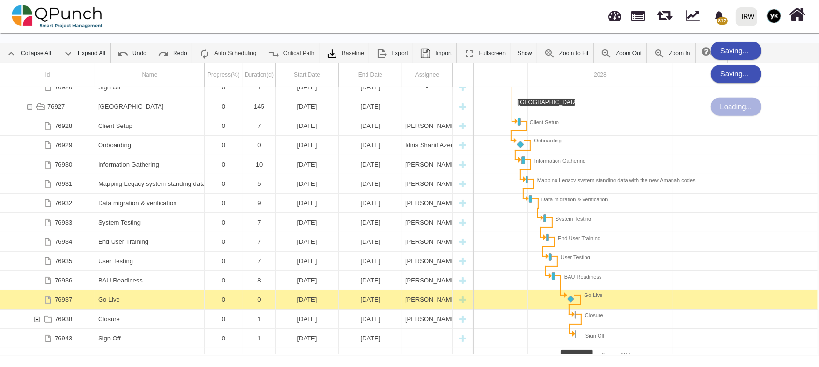
click at [153, 302] on div "Go Live" at bounding box center [149, 299] width 103 height 19
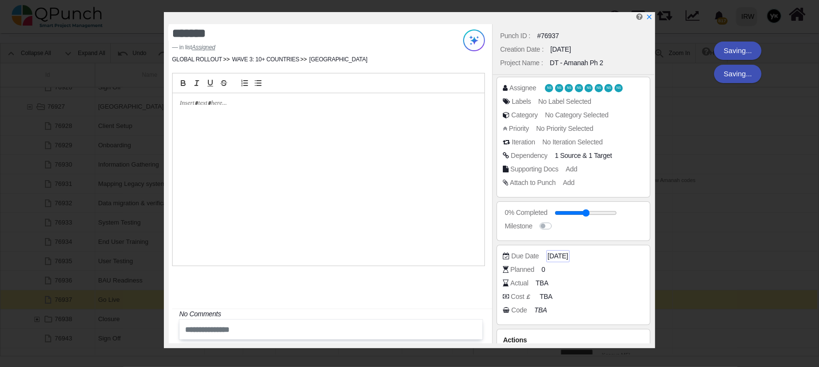
click at [568, 257] on span "[DATE]" at bounding box center [558, 256] width 20 height 10
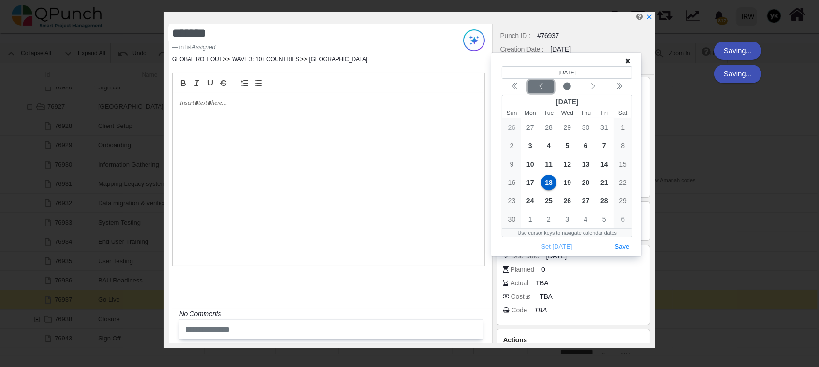
click at [540, 85] on icon "chevron left" at bounding box center [541, 87] width 8 height 8
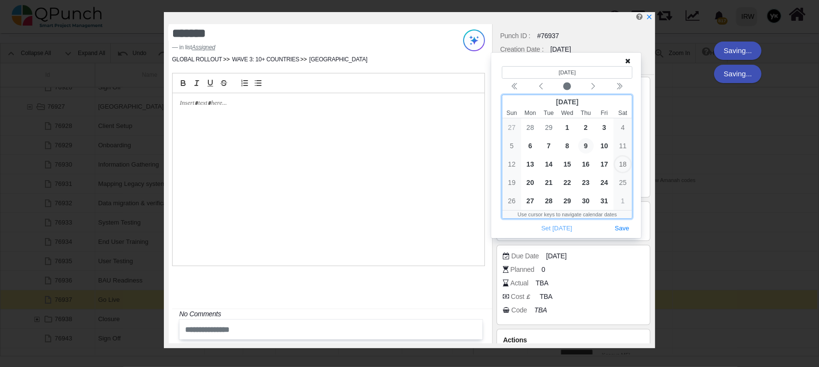
click at [579, 144] on span "9" at bounding box center [585, 145] width 15 height 15
click at [619, 222] on div "Set [DATE] Save" at bounding box center [567, 228] width 130 height 13
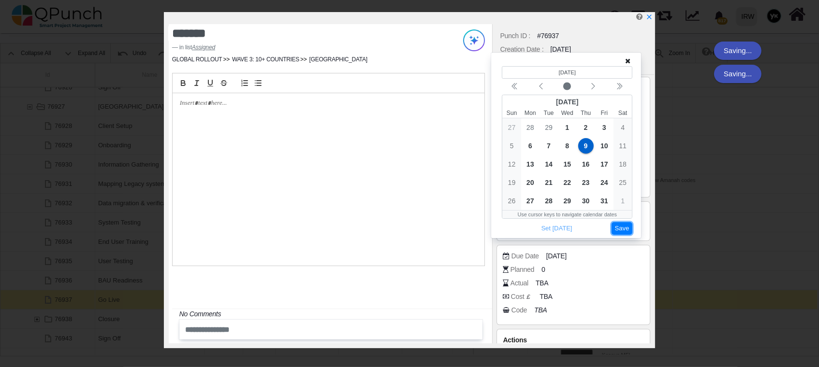
click at [615, 228] on button "Save" at bounding box center [621, 228] width 21 height 13
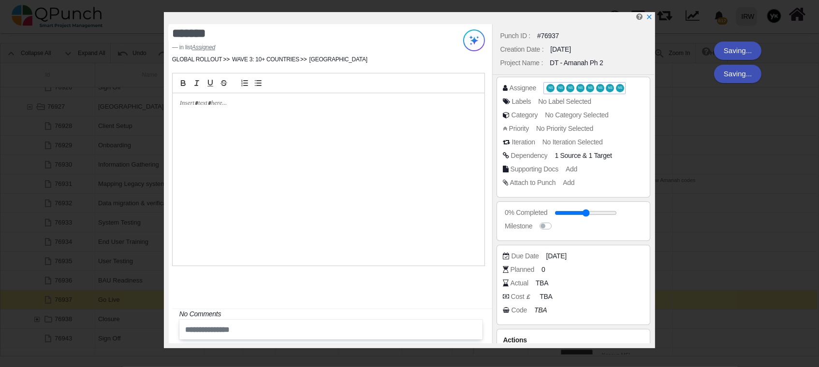
click at [571, 91] on span "NS" at bounding box center [570, 88] width 8 height 8
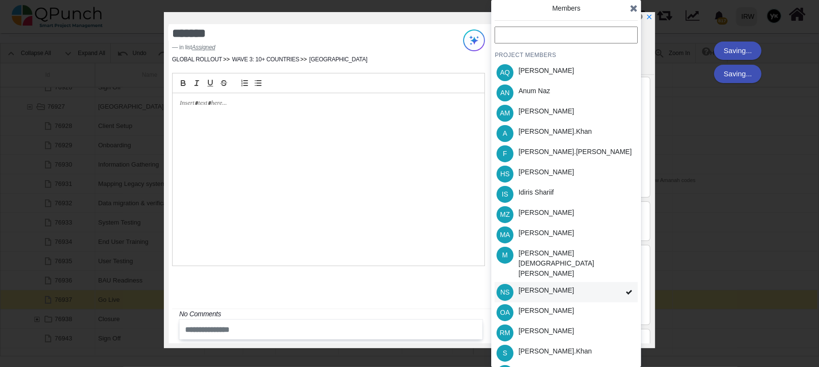
click at [613, 282] on div "NS [PERSON_NAME]" at bounding box center [565, 292] width 143 height 20
click at [613, 269] on div "PROJECT MEMBERS AQ [PERSON_NAME] AN [PERSON_NAME] AM [PERSON_NAME] A [PERSON_NA…" at bounding box center [565, 226] width 143 height 398
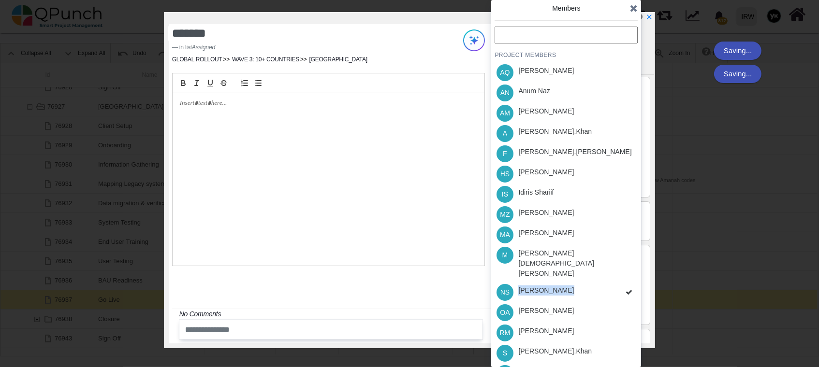
click at [613, 269] on div "PROJECT MEMBERS AQ [PERSON_NAME] AN [PERSON_NAME] AM [PERSON_NAME] A [PERSON_NA…" at bounding box center [565, 226] width 143 height 398
click at [612, 282] on div "NS [PERSON_NAME]" at bounding box center [565, 292] width 143 height 20
click at [611, 270] on div "PROJECT MEMBERS AQ [PERSON_NAME] AN [PERSON_NAME] AM [PERSON_NAME] A [PERSON_NA…" at bounding box center [565, 226] width 143 height 398
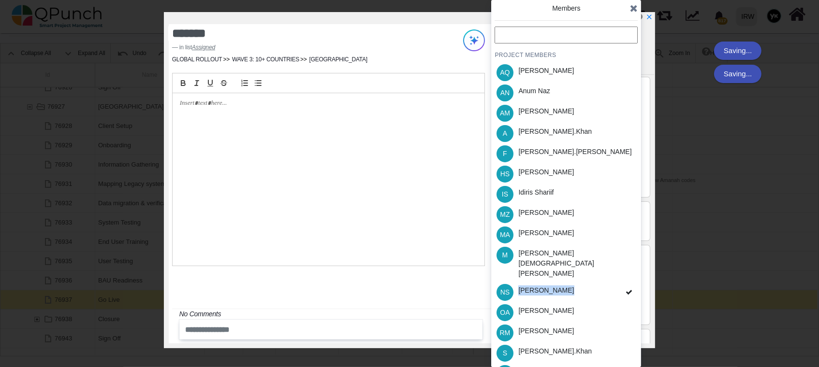
click at [611, 282] on div "NS [PERSON_NAME]" at bounding box center [565, 292] width 143 height 20
click at [611, 270] on div "PROJECT MEMBERS AQ [PERSON_NAME] AN [PERSON_NAME] AM [PERSON_NAME] A [PERSON_NA…" at bounding box center [565, 226] width 143 height 398
click at [611, 282] on div "NS [PERSON_NAME]" at bounding box center [565, 292] width 143 height 20
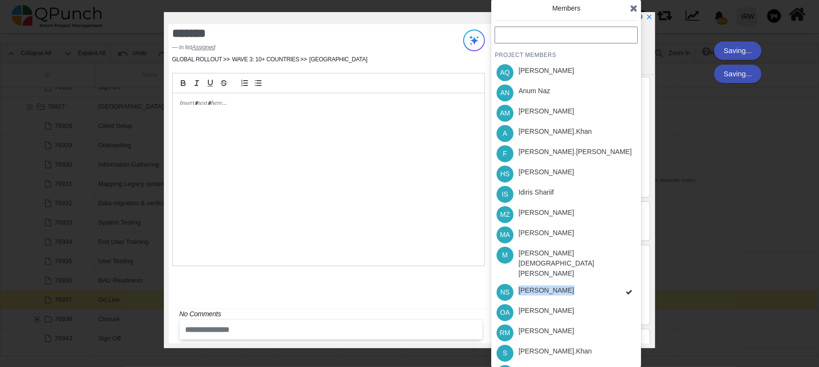
click at [611, 270] on div "PROJECT MEMBERS AQ [PERSON_NAME] AN [PERSON_NAME] AM [PERSON_NAME] A [PERSON_NA…" at bounding box center [565, 226] width 143 height 398
click at [611, 282] on div "NS [PERSON_NAME]" at bounding box center [565, 292] width 143 height 20
click at [611, 270] on div "PROJECT MEMBERS AQ [PERSON_NAME] AN [PERSON_NAME] AM [PERSON_NAME] A [PERSON_NA…" at bounding box center [565, 226] width 143 height 398
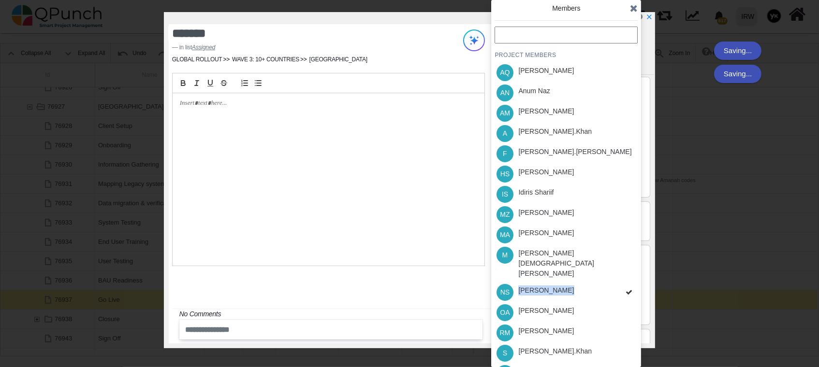
click at [611, 270] on div "PROJECT MEMBERS AQ [PERSON_NAME] AN [PERSON_NAME] AM [PERSON_NAME] A [PERSON_NA…" at bounding box center [565, 226] width 143 height 398
click at [611, 282] on div "NS [PERSON_NAME]" at bounding box center [565, 292] width 143 height 20
click at [611, 270] on div "PROJECT MEMBERS AQ [PERSON_NAME] AN [PERSON_NAME] AM [PERSON_NAME] A [PERSON_NA…" at bounding box center [565, 226] width 143 height 398
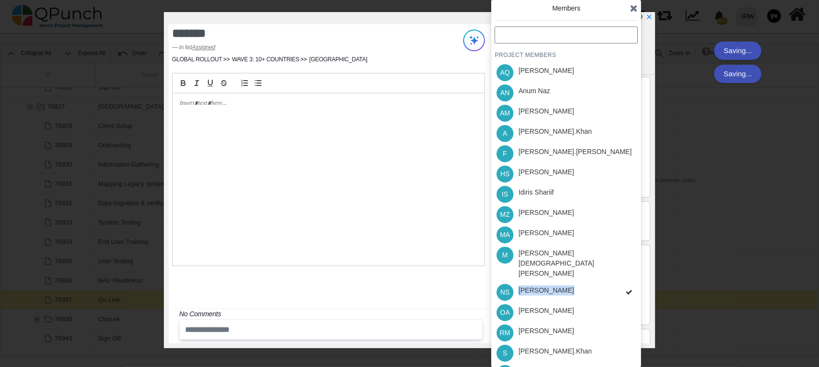
click at [611, 270] on div "PROJECT MEMBERS AQ [PERSON_NAME] AN [PERSON_NAME] AM [PERSON_NAME] A [PERSON_NA…" at bounding box center [565, 226] width 143 height 398
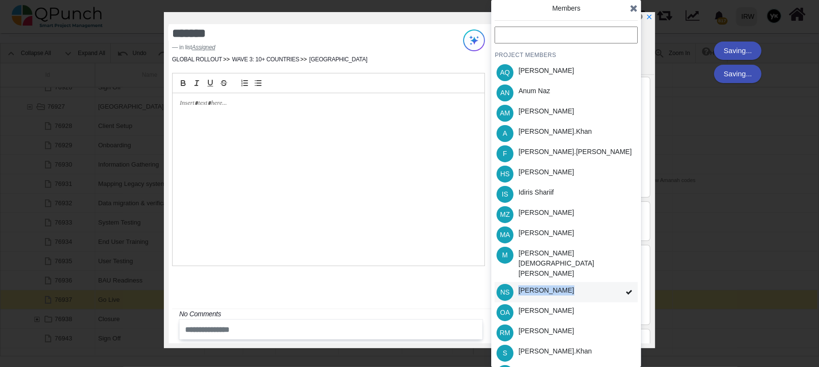
click at [610, 282] on div "NS [PERSON_NAME]" at bounding box center [565, 292] width 143 height 20
click at [610, 271] on div "PROJECT MEMBERS AQ [PERSON_NAME] AN [PERSON_NAME] AM [PERSON_NAME] A [PERSON_NA…" at bounding box center [565, 226] width 143 height 398
click at [610, 282] on div "NS [PERSON_NAME]" at bounding box center [565, 292] width 143 height 20
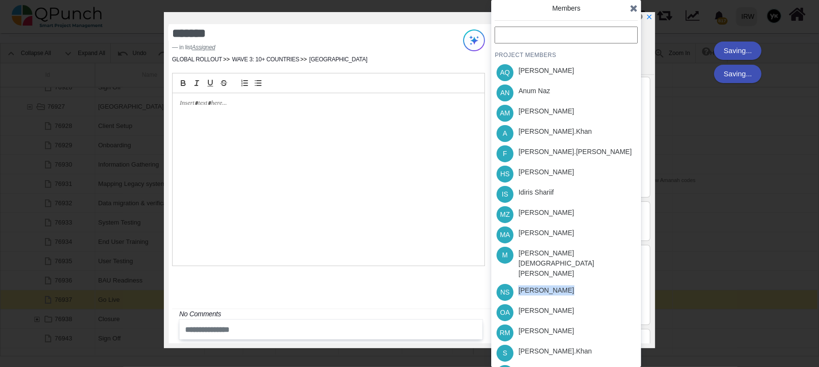
click at [608, 273] on div "PROJECT MEMBERS AQ [PERSON_NAME] AN [PERSON_NAME] AM [PERSON_NAME] A [PERSON_NA…" at bounding box center [565, 226] width 143 height 398
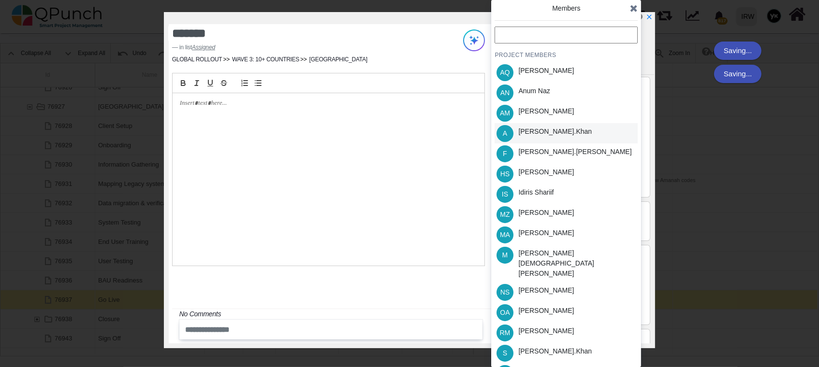
click at [546, 135] on div "[PERSON_NAME].khan" at bounding box center [554, 132] width 73 height 10
click at [557, 174] on div "[PERSON_NAME]" at bounding box center [546, 172] width 56 height 10
click at [573, 303] on div "OA [PERSON_NAME]" at bounding box center [565, 313] width 143 height 20
click at [535, 333] on div "PROJECT MEMBERS AQ [PERSON_NAME] AN [PERSON_NAME] AM [PERSON_NAME] A [PERSON_NA…" at bounding box center [565, 226] width 143 height 398
click at [530, 347] on div "[PERSON_NAME].khan" at bounding box center [554, 352] width 73 height 10
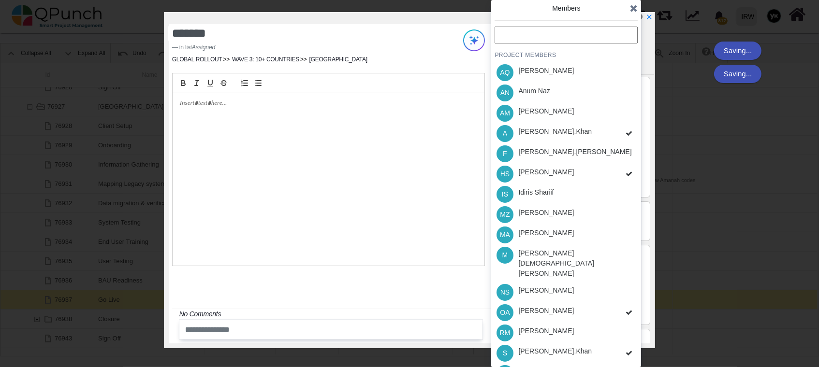
click at [555, 354] on div "PROJECT MEMBERS AQ [PERSON_NAME] AN [PERSON_NAME] AM [PERSON_NAME] A [PERSON_NA…" at bounding box center [565, 226] width 143 height 398
click at [555, 367] on div "[PERSON_NAME]" at bounding box center [546, 372] width 56 height 10
click at [631, 6] on icon at bounding box center [634, 8] width 8 height 10
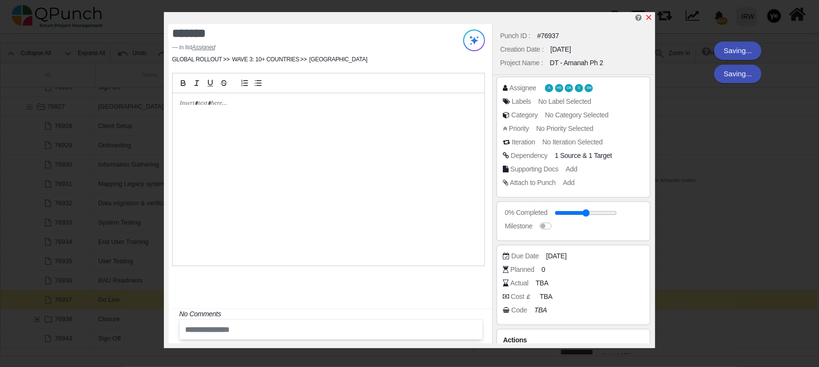
click at [652, 14] on icon "x" at bounding box center [649, 18] width 8 height 8
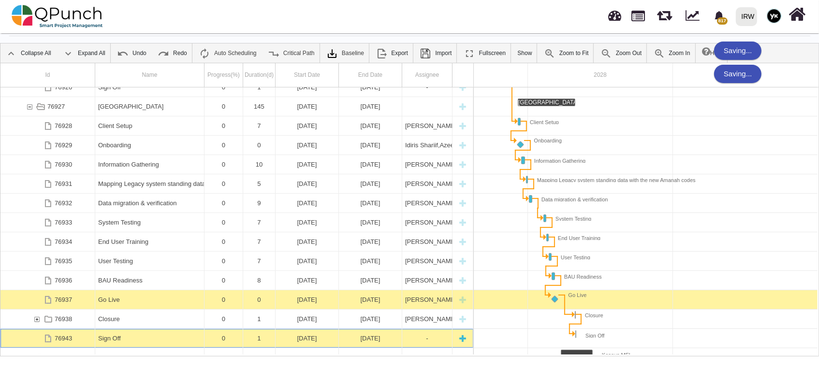
click at [104, 341] on div "Sign Off" at bounding box center [149, 338] width 103 height 19
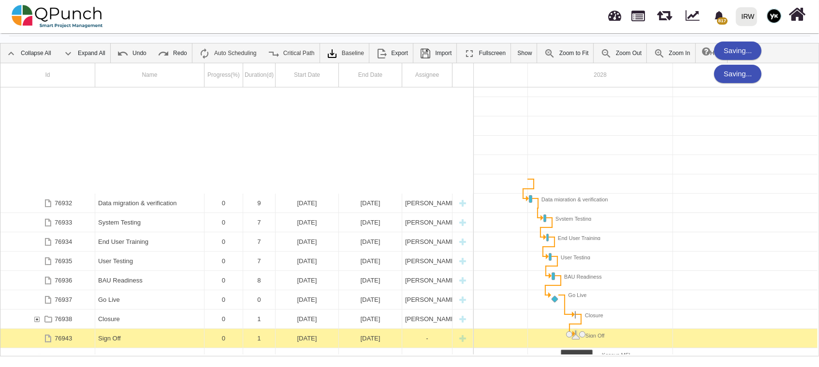
scroll to position [3528, 0]
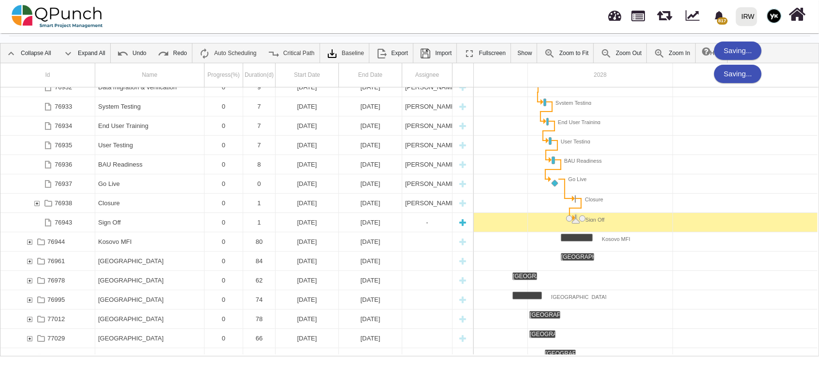
click at [32, 231] on div "76943" at bounding box center [36, 222] width 9 height 19
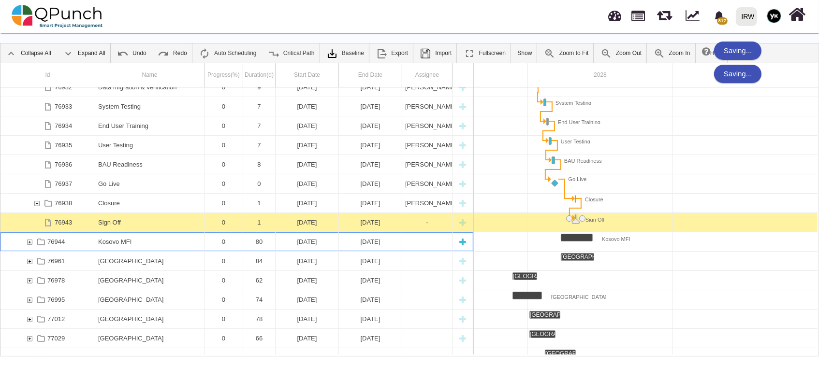
click at [34, 240] on div "76944" at bounding box center [41, 241] width 14 height 19
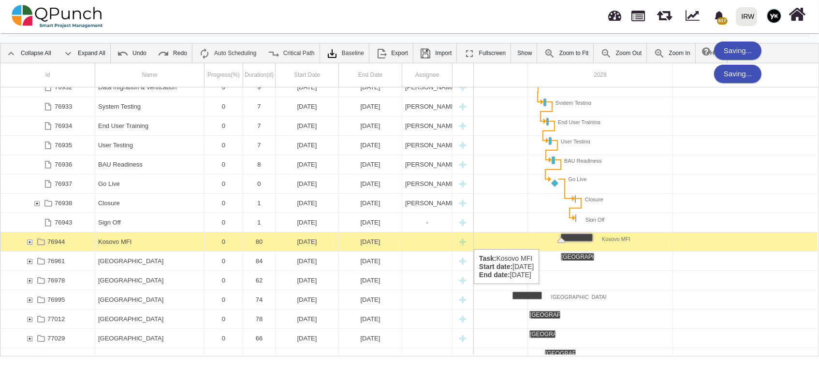
click at [31, 240] on div "76944" at bounding box center [29, 241] width 9 height 19
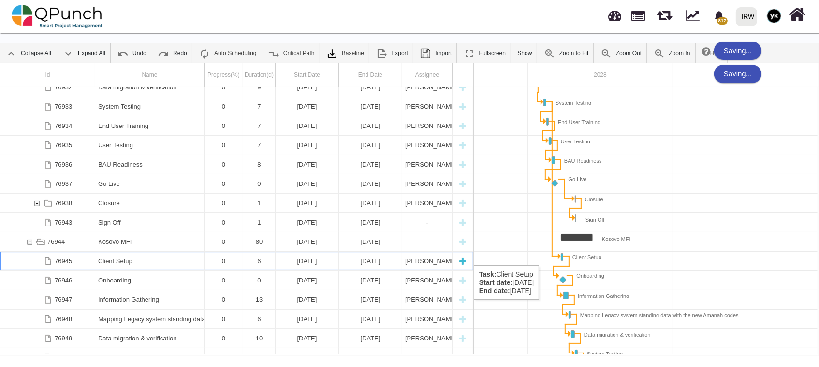
click at [164, 256] on div "Client Setup" at bounding box center [149, 261] width 103 height 19
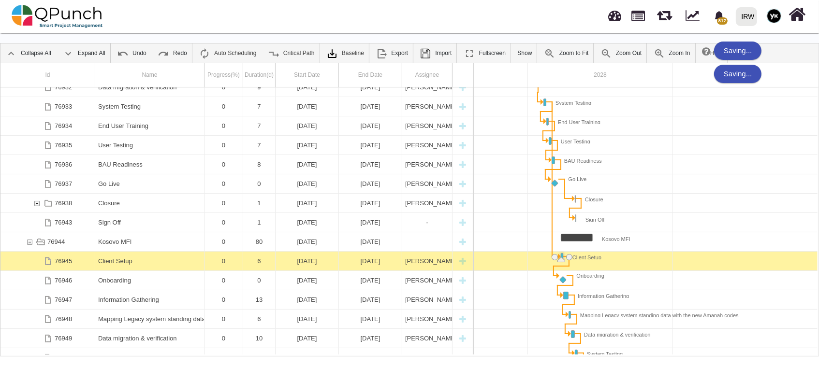
click at [164, 256] on div "Client Setup" at bounding box center [149, 261] width 103 height 19
